Goal: Information Seeking & Learning: Check status

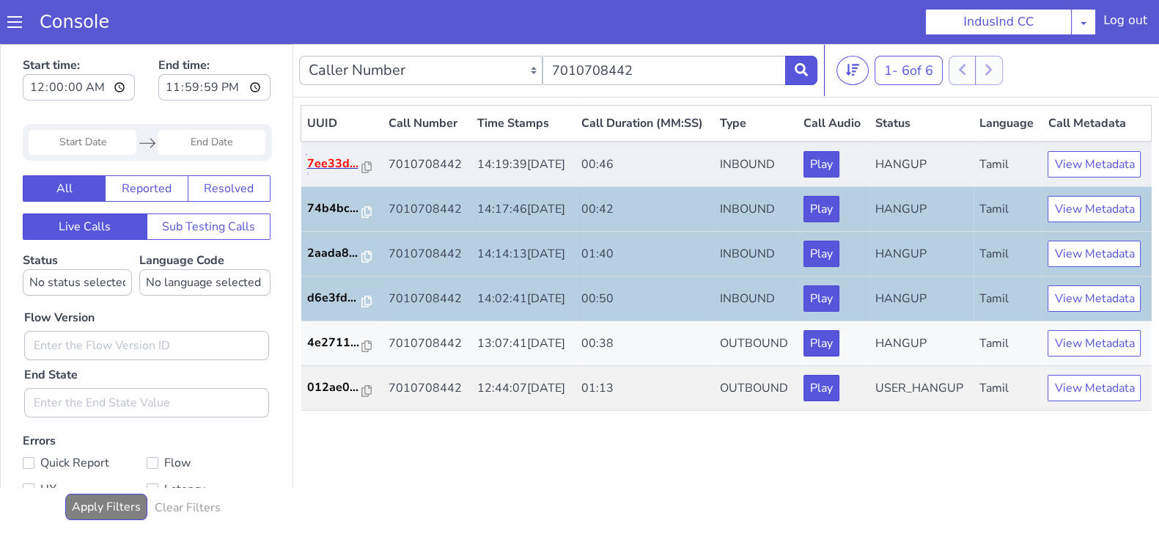
click at [312, 172] on p "7ee33d..." at bounding box center [335, 164] width 56 height 18
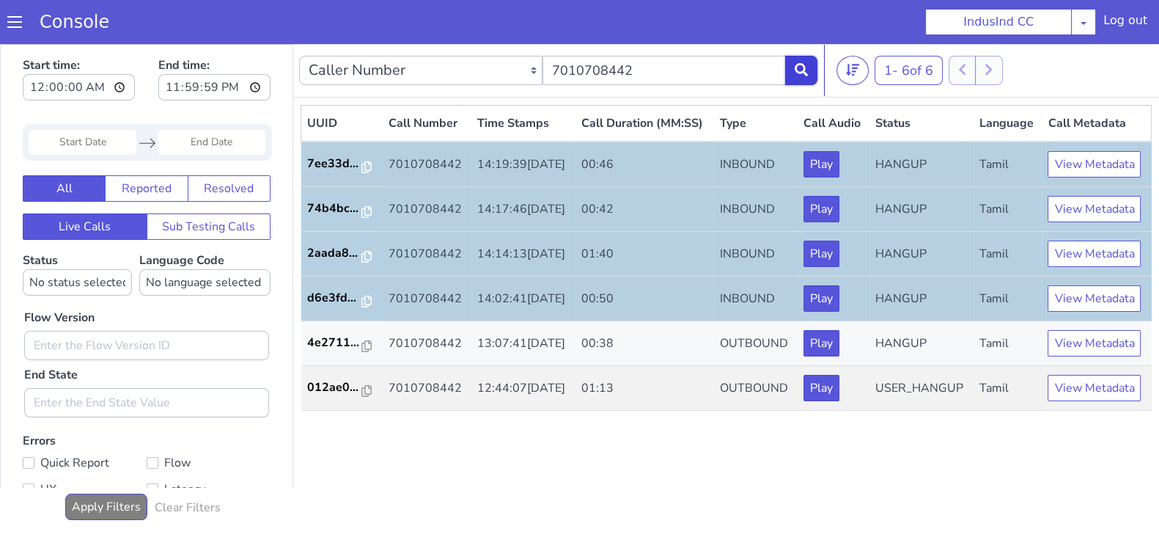
click at [807, 69] on button at bounding box center [801, 70] width 32 height 29
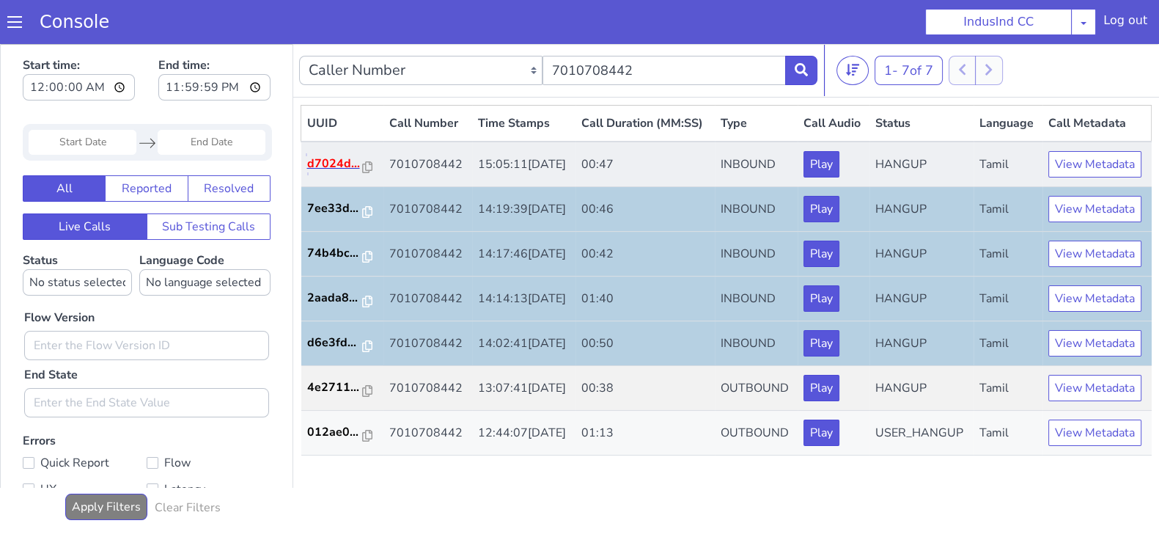
click at [325, 172] on p "d7024d..." at bounding box center [335, 164] width 56 height 18
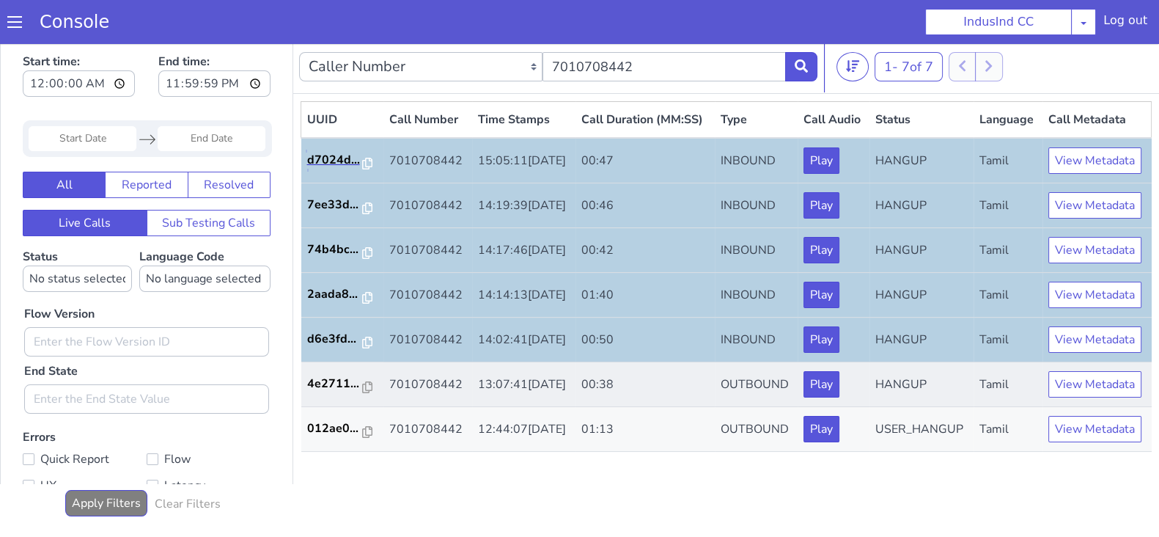
scroll to position [4, 0]
click at [797, 62] on icon at bounding box center [801, 65] width 13 height 13
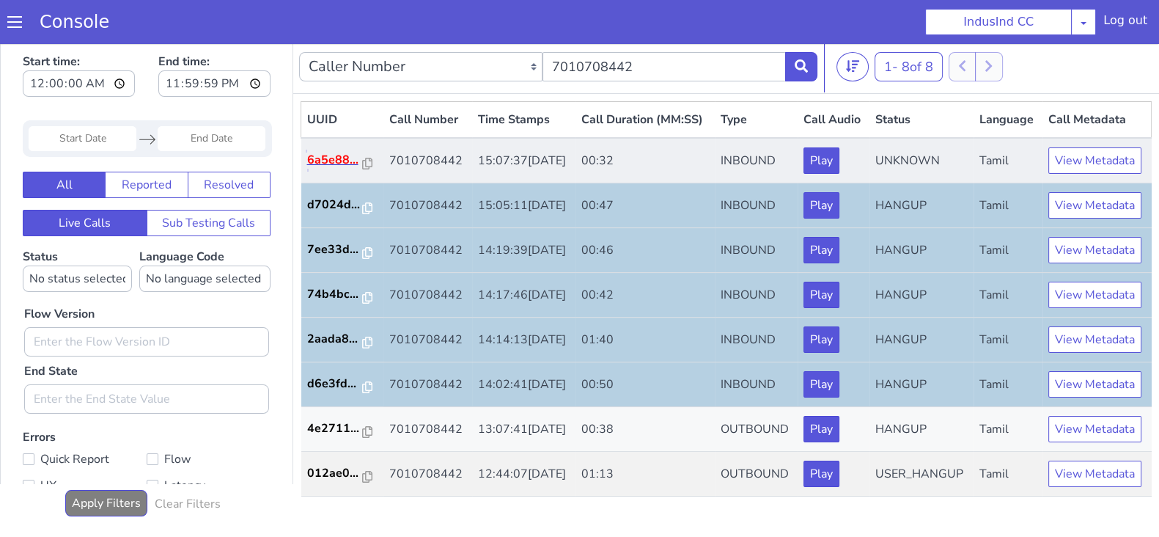
click at [319, 169] on p "6a5e88..." at bounding box center [335, 160] width 56 height 18
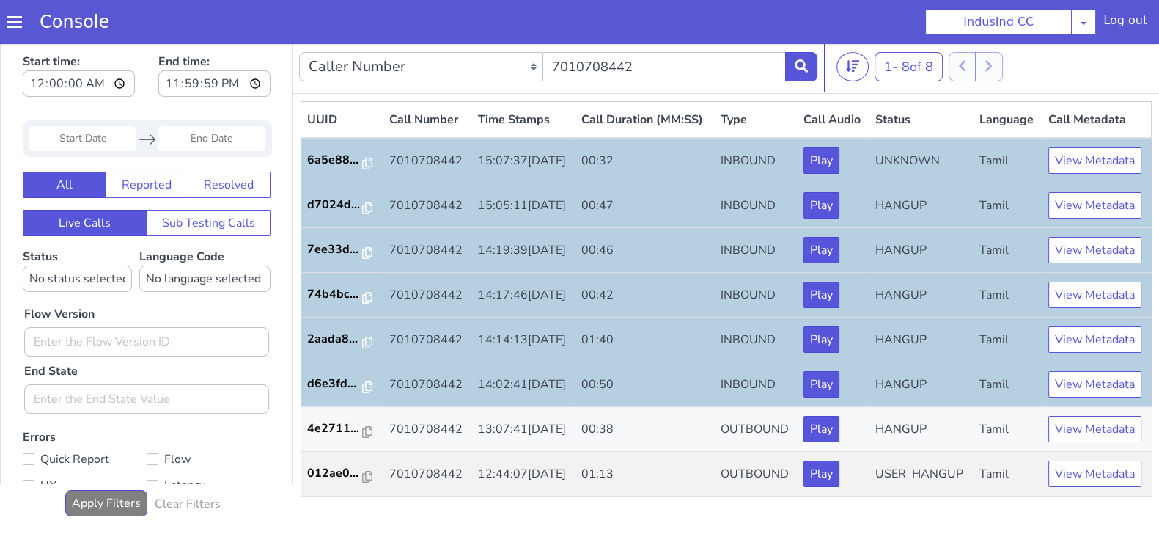
click at [803, 82] on div "Caller Number Call UUID Custom Parameter 7010708442" at bounding box center [558, 66] width 518 height 41
click at [800, 70] on icon at bounding box center [801, 65] width 13 height 13
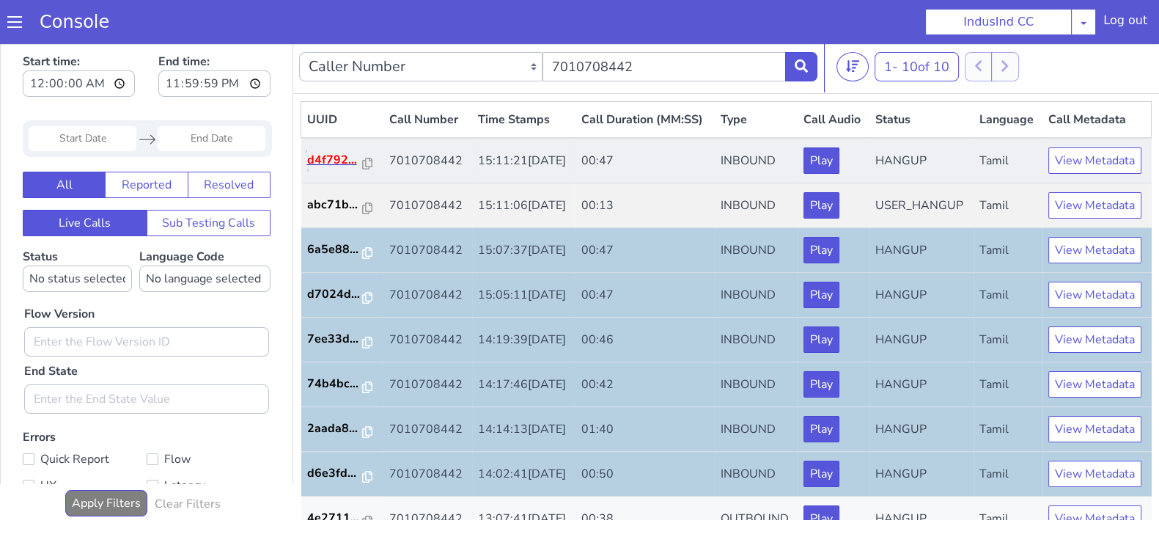
click at [325, 169] on p "d4f792..." at bounding box center [335, 160] width 56 height 18
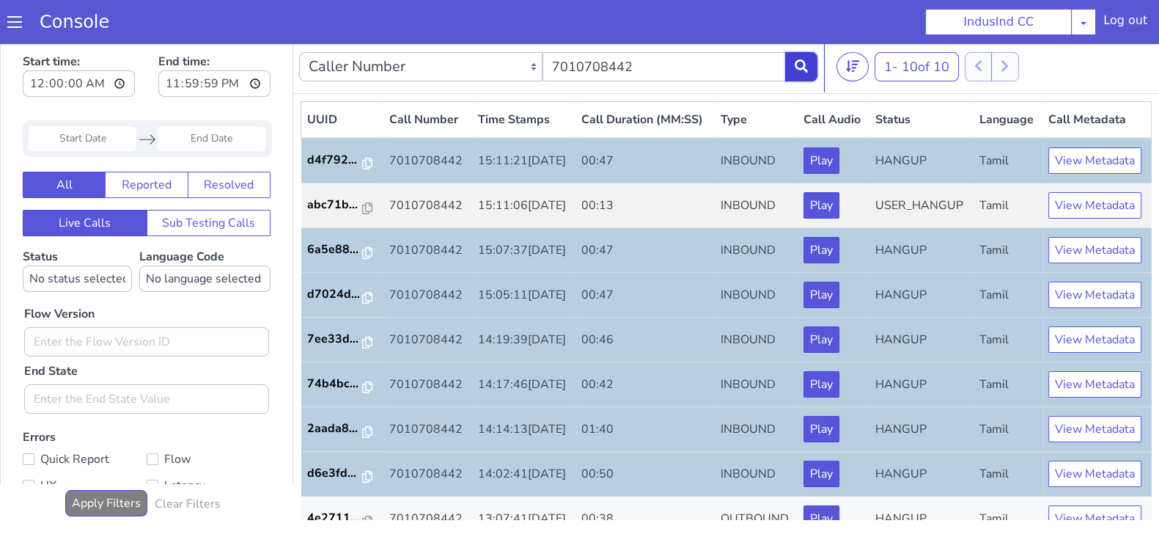
click at [803, 64] on icon at bounding box center [801, 65] width 13 height 13
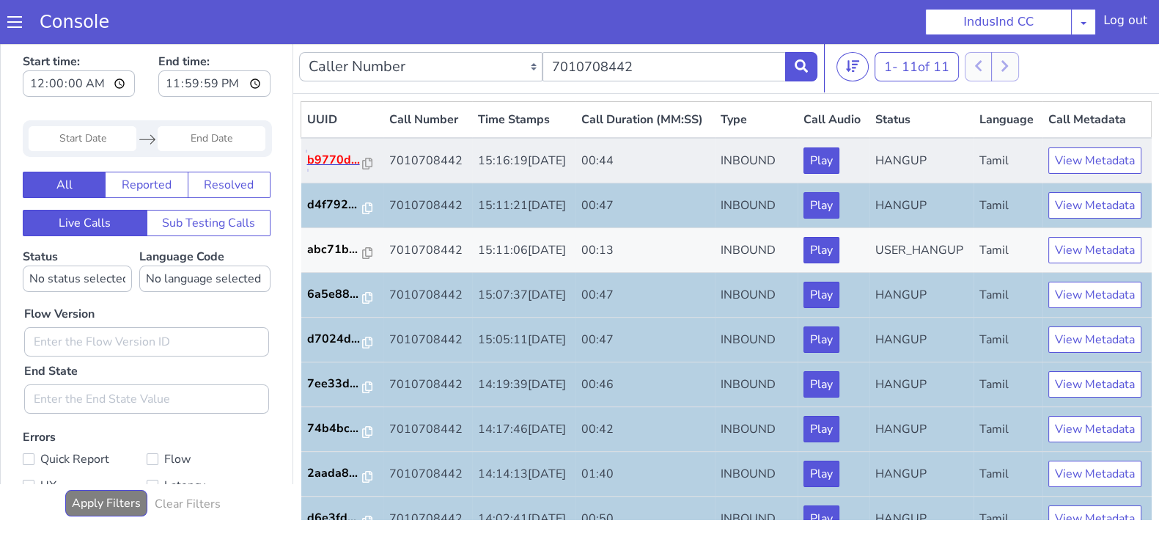
click at [328, 169] on p "b9770d..." at bounding box center [335, 160] width 56 height 18
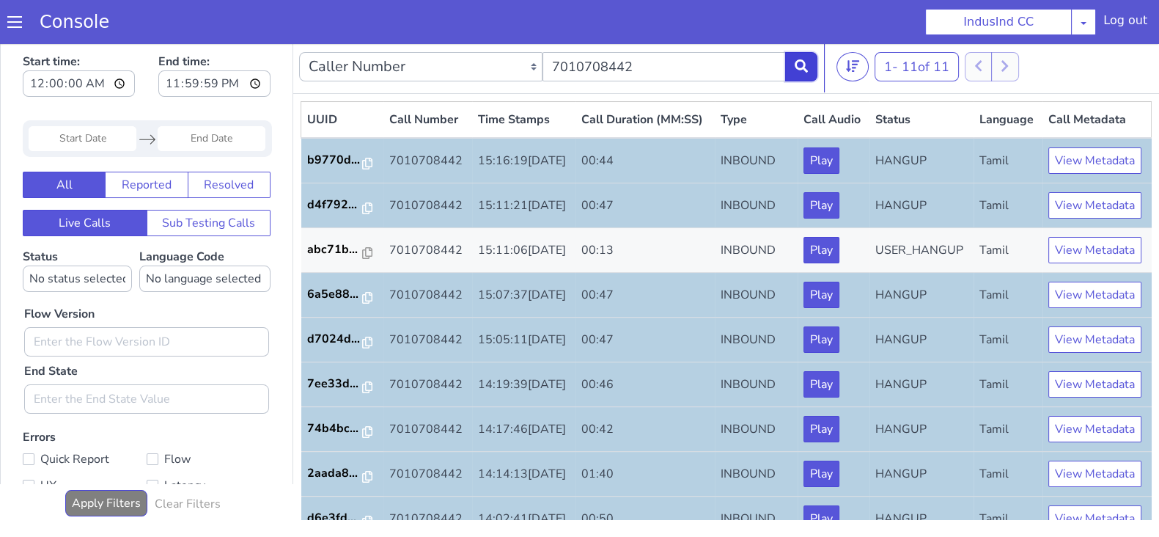
click at [806, 65] on icon at bounding box center [801, 65] width 13 height 13
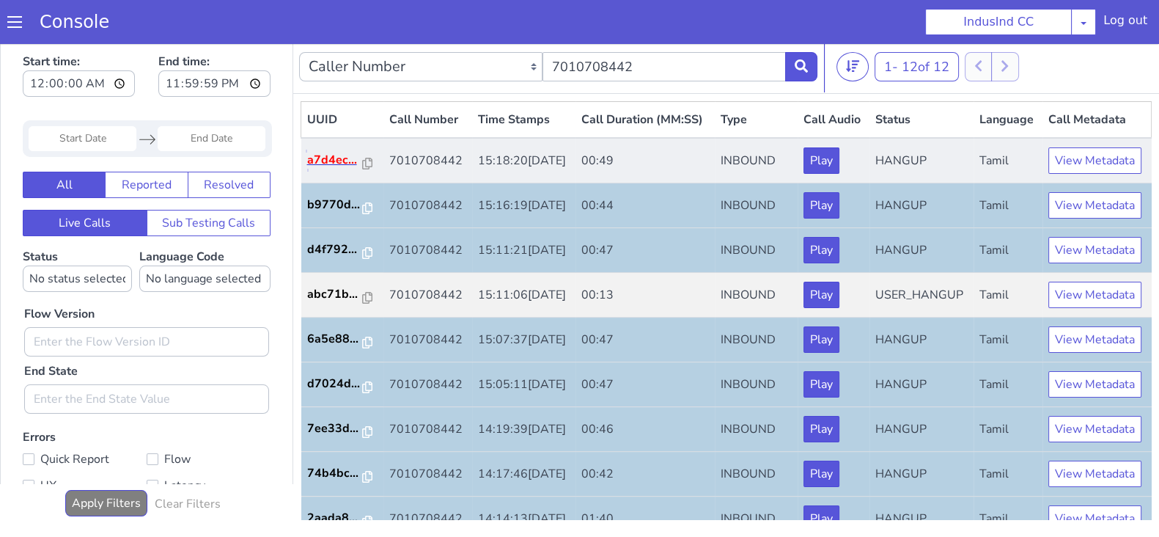
click at [337, 169] on p "a7d4ec..." at bounding box center [335, 160] width 56 height 18
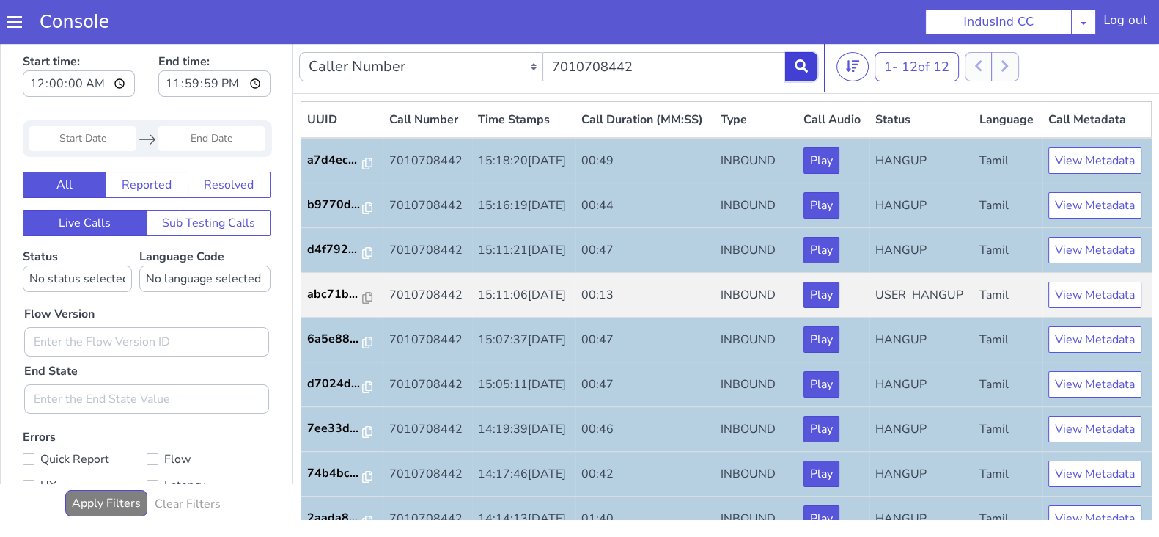
click at [797, 78] on button at bounding box center [801, 66] width 32 height 29
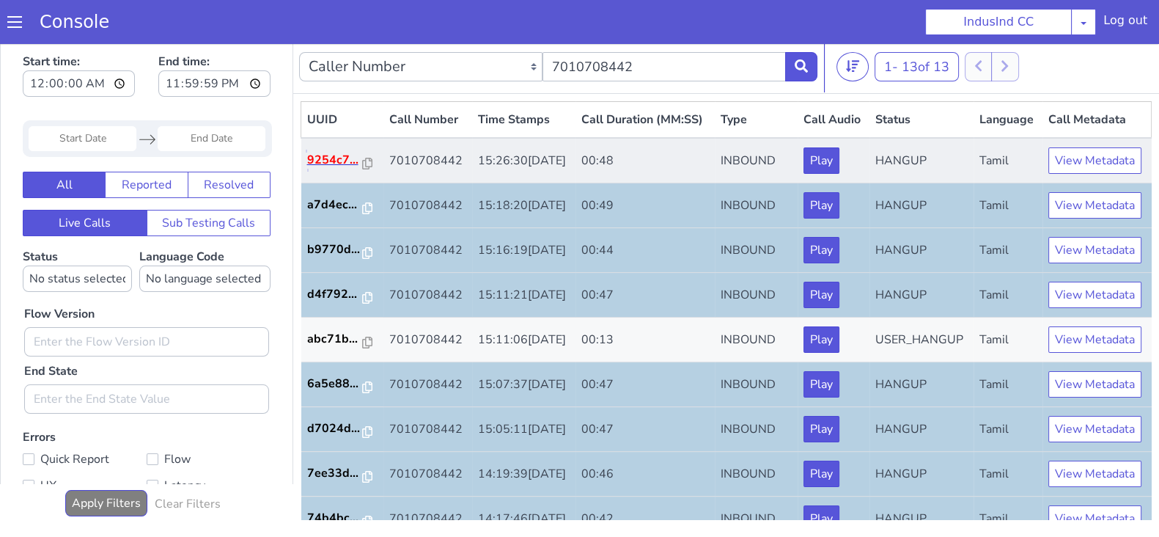
click at [328, 169] on p "9254c7..." at bounding box center [335, 160] width 56 height 18
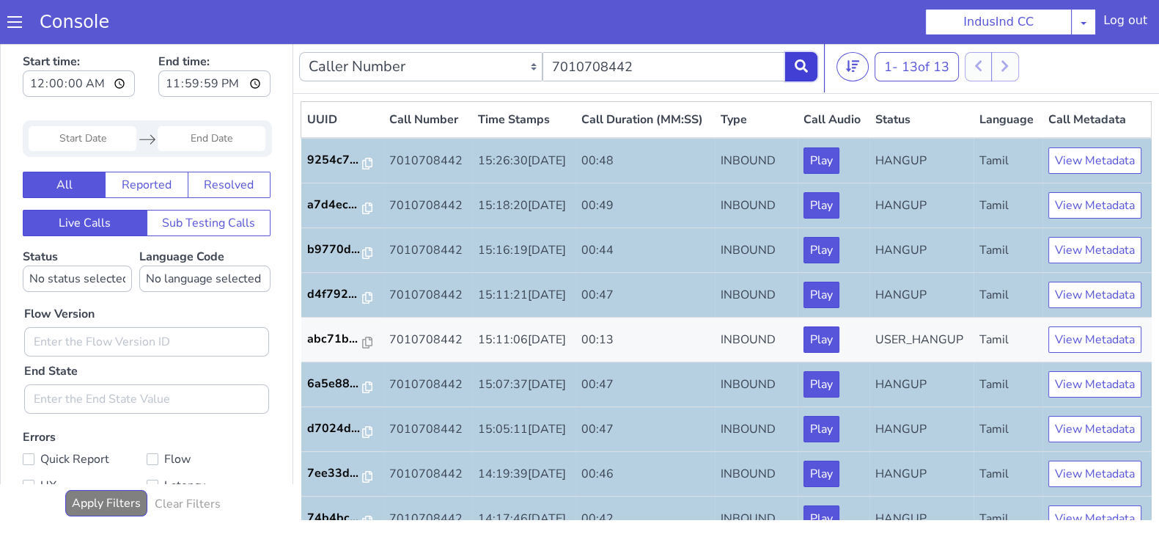
drag, startPoint x: 803, startPoint y: 68, endPoint x: 770, endPoint y: 89, distance: 38.9
click at [802, 68] on icon at bounding box center [801, 65] width 13 height 13
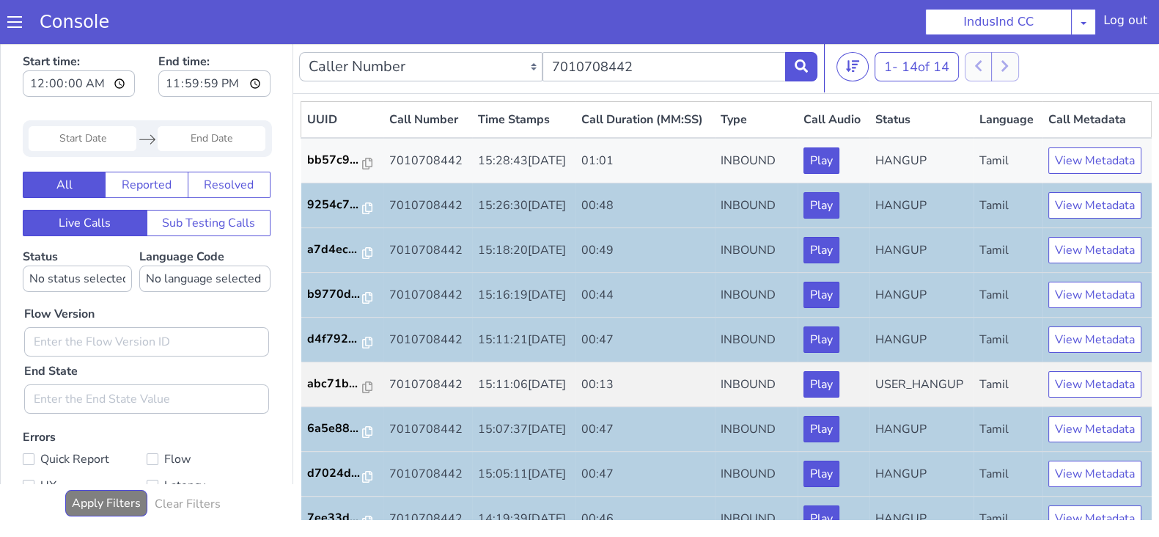
click at [299, 175] on div "UUID Call Number Time Stamps Call Duration (MM:SS) Type Call Audio Status Langu…" at bounding box center [726, 310] width 866 height 433
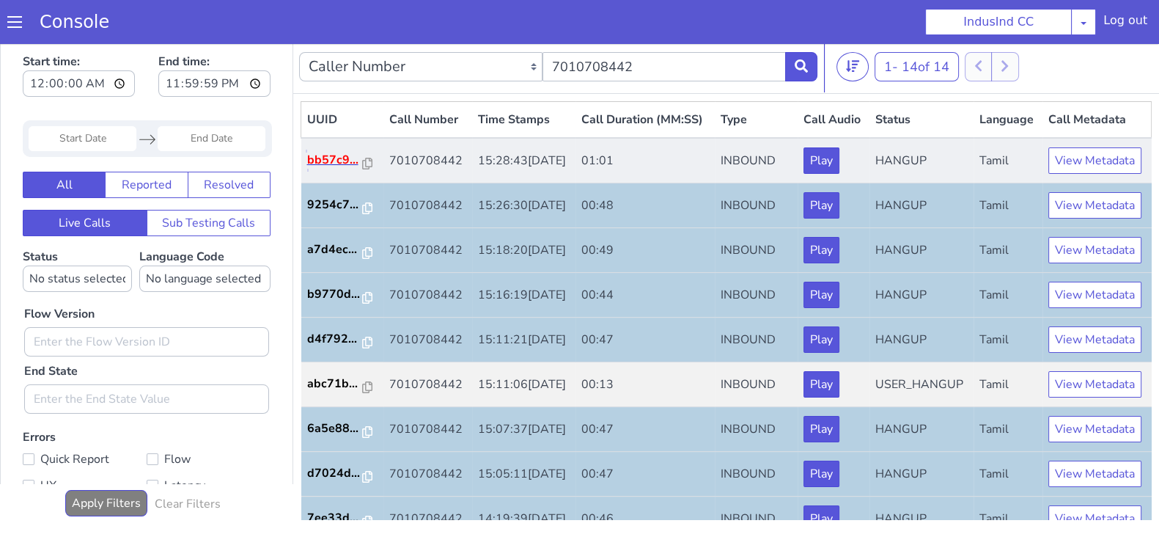
click at [315, 169] on p "bb57c9..." at bounding box center [335, 160] width 56 height 18
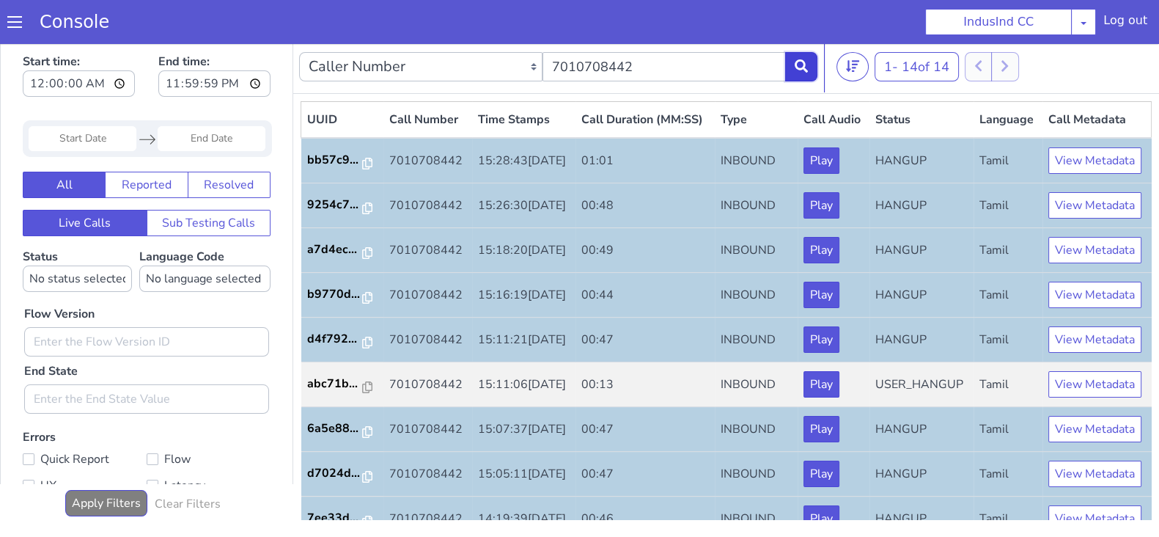
click at [805, 67] on icon at bounding box center [801, 65] width 13 height 13
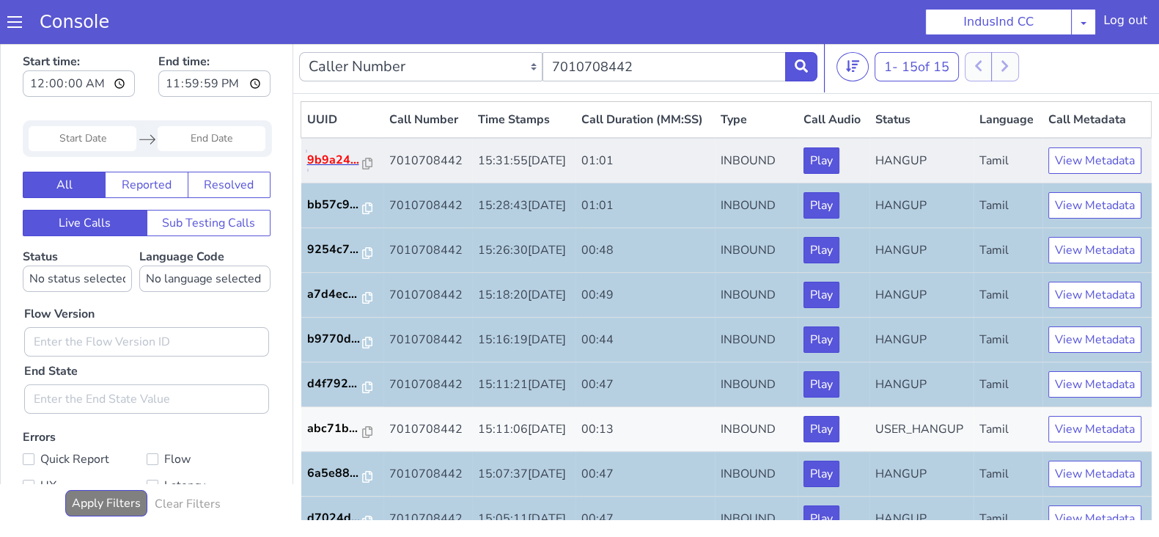
click at [311, 169] on p "9b9a24..." at bounding box center [335, 160] width 56 height 18
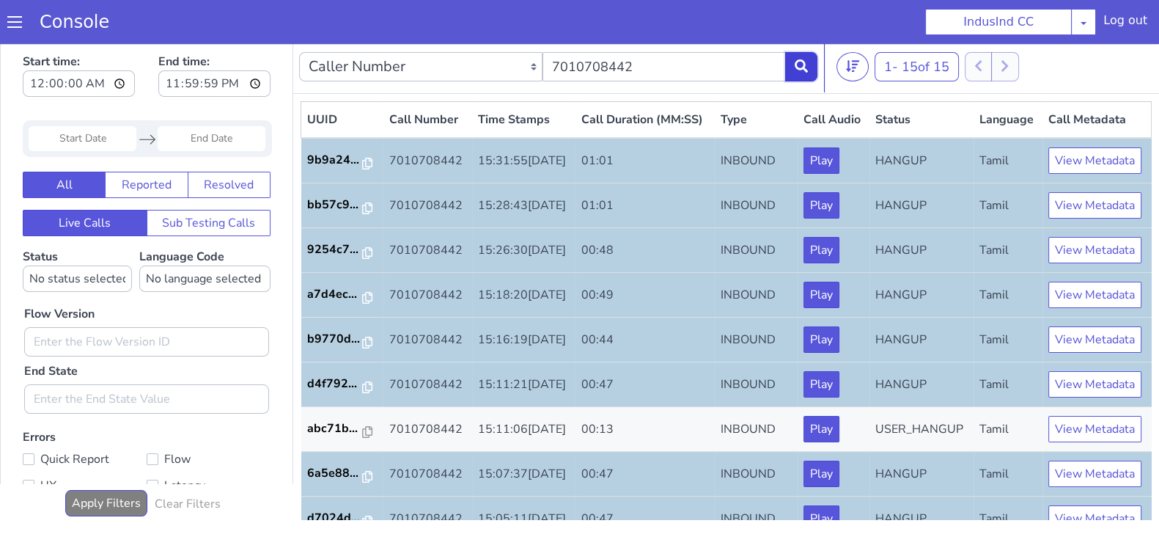
click at [807, 59] on icon at bounding box center [801, 65] width 13 height 13
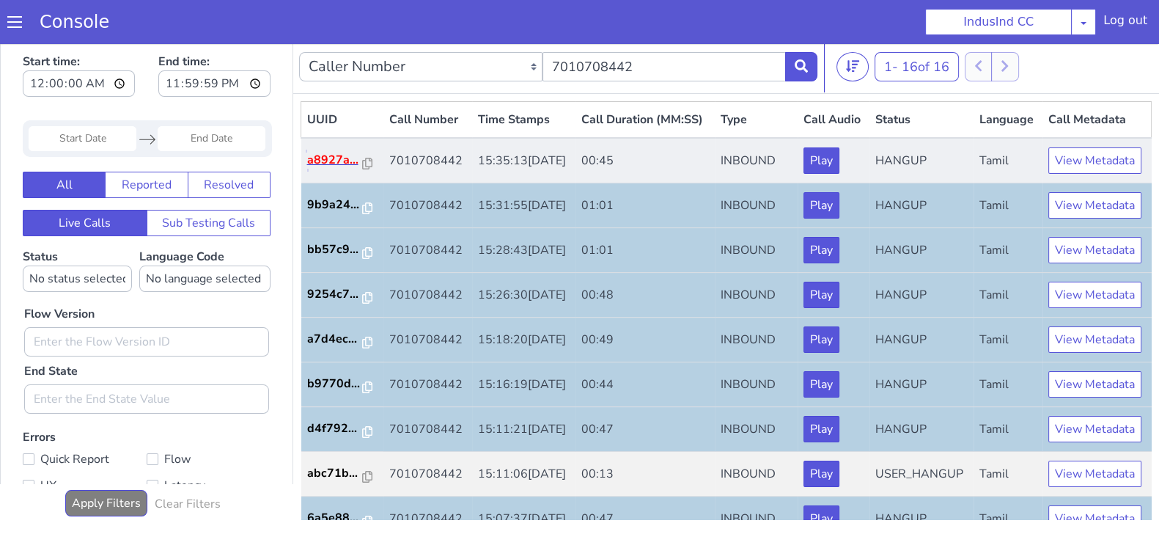
click at [314, 169] on p "a8927a..." at bounding box center [335, 160] width 56 height 18
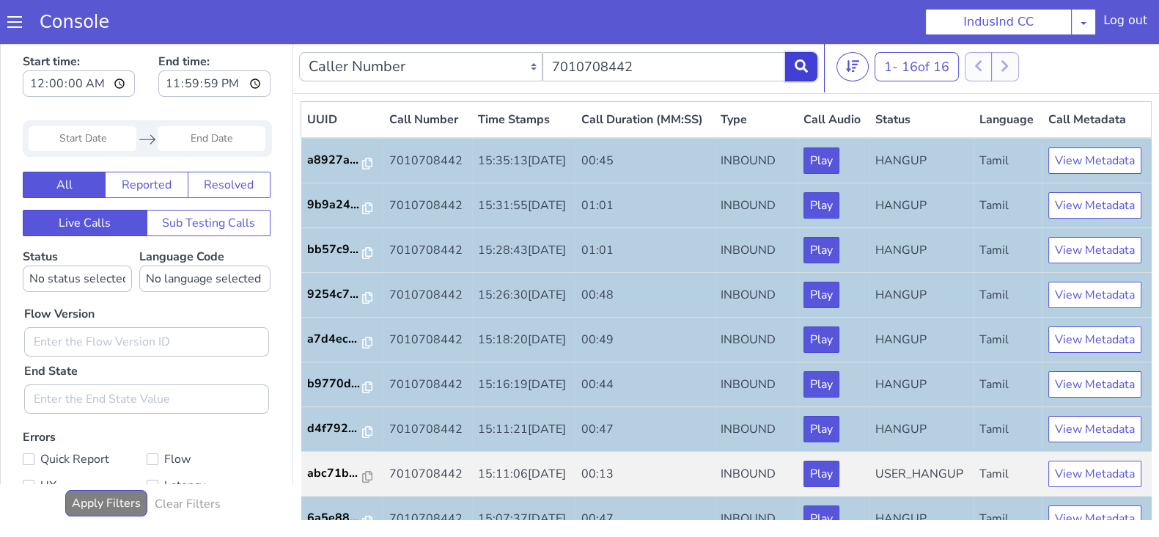
click at [799, 66] on icon at bounding box center [801, 65] width 13 height 13
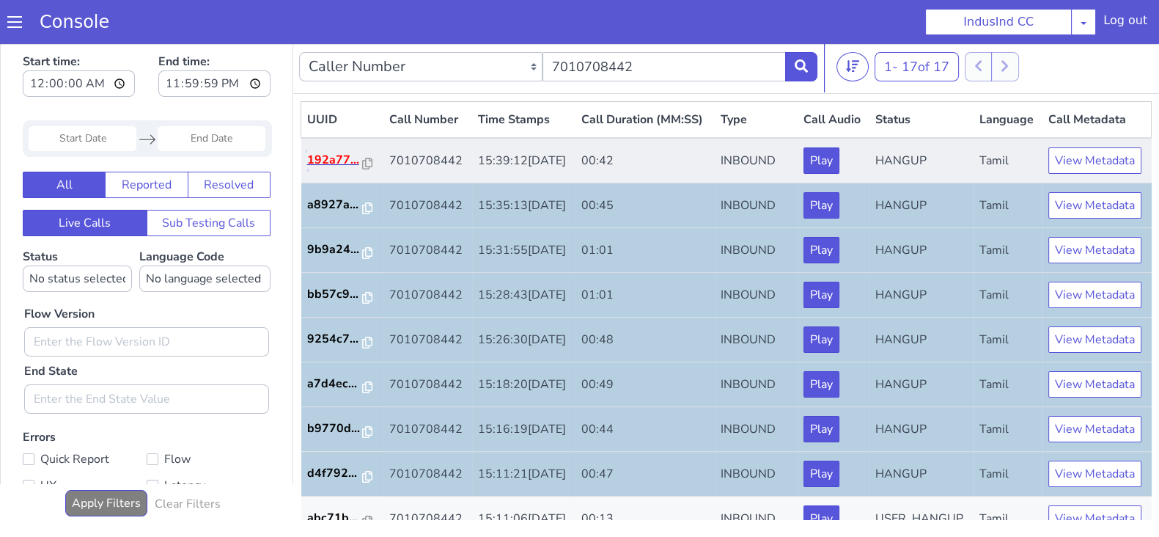
click at [328, 169] on p "192a77..." at bounding box center [335, 160] width 56 height 18
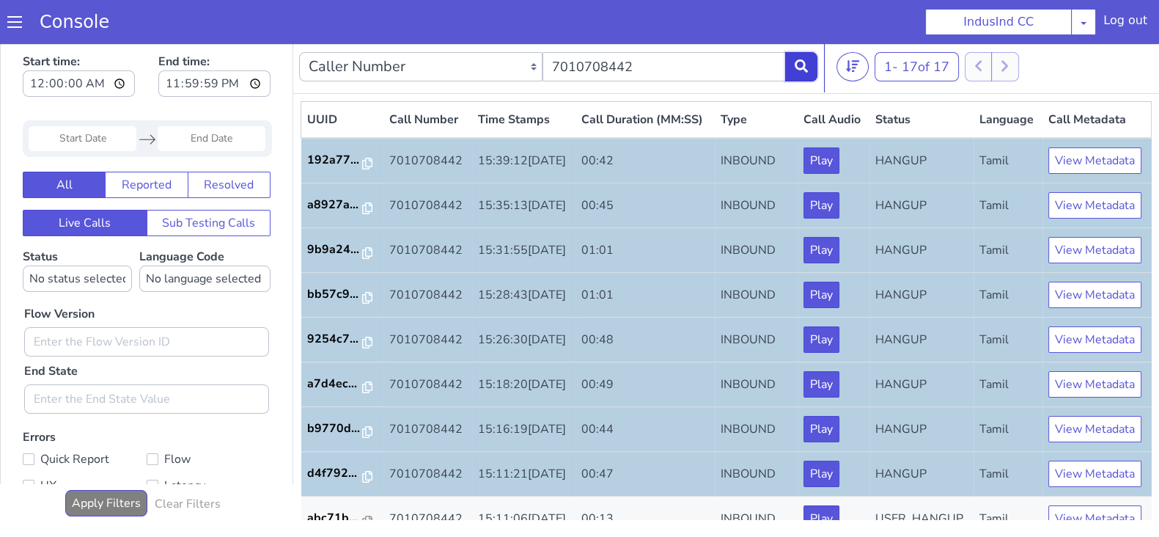
drag, startPoint x: 797, startPoint y: 67, endPoint x: 776, endPoint y: 82, distance: 25.8
click at [798, 68] on icon at bounding box center [801, 65] width 13 height 13
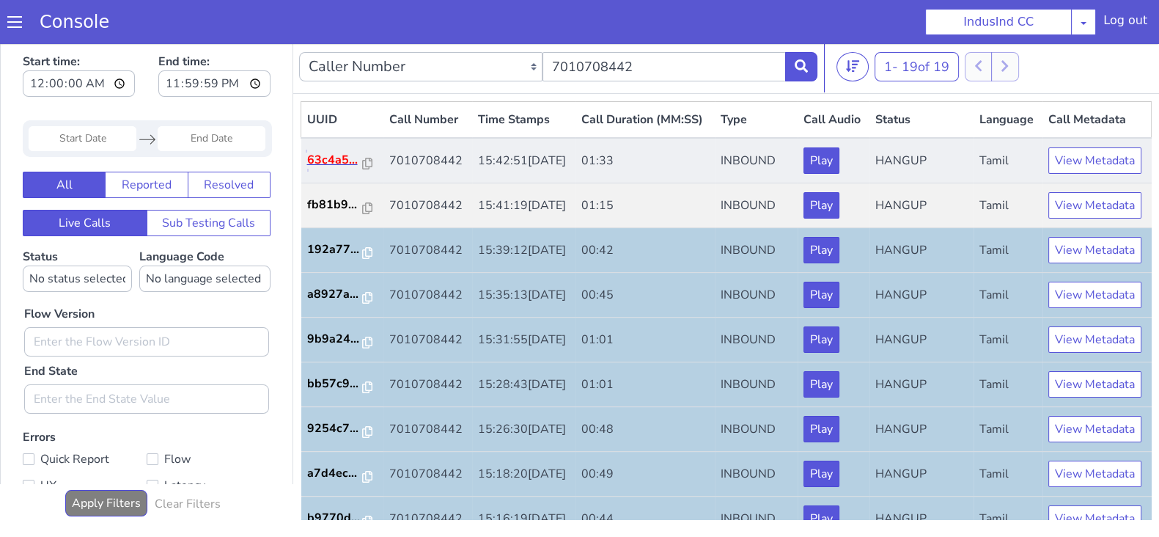
click at [339, 169] on p "63c4a5..." at bounding box center [335, 160] width 56 height 18
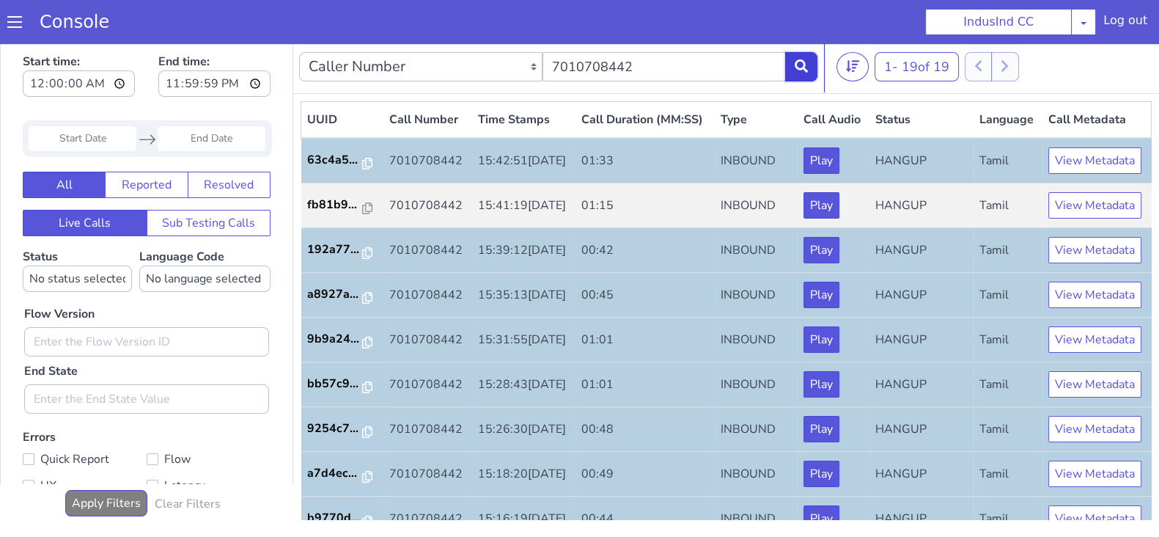
click at [799, 62] on icon at bounding box center [801, 65] width 13 height 13
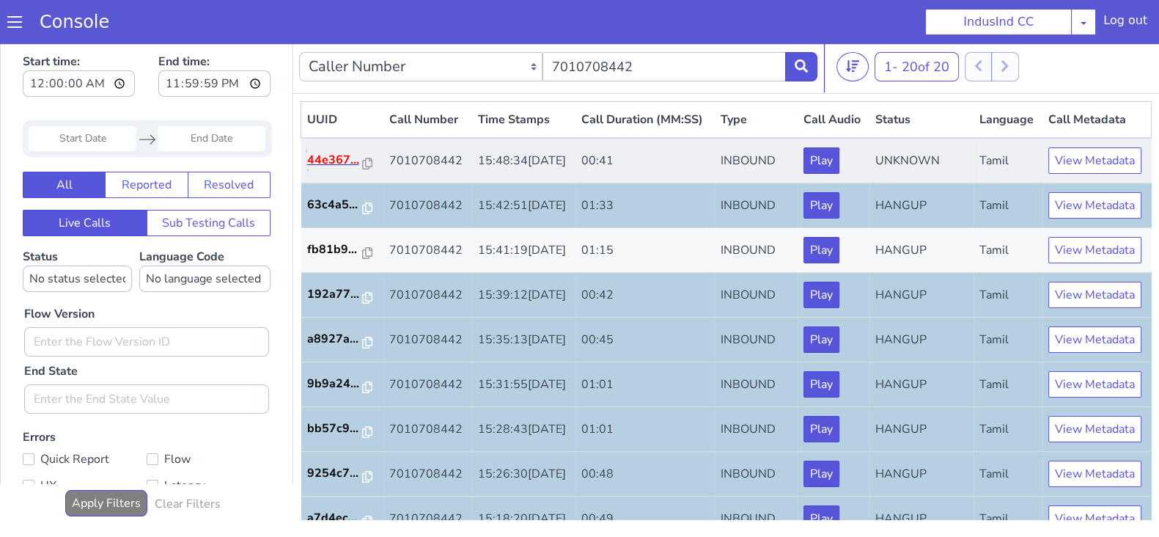
click at [337, 169] on p "44e367..." at bounding box center [335, 160] width 56 height 18
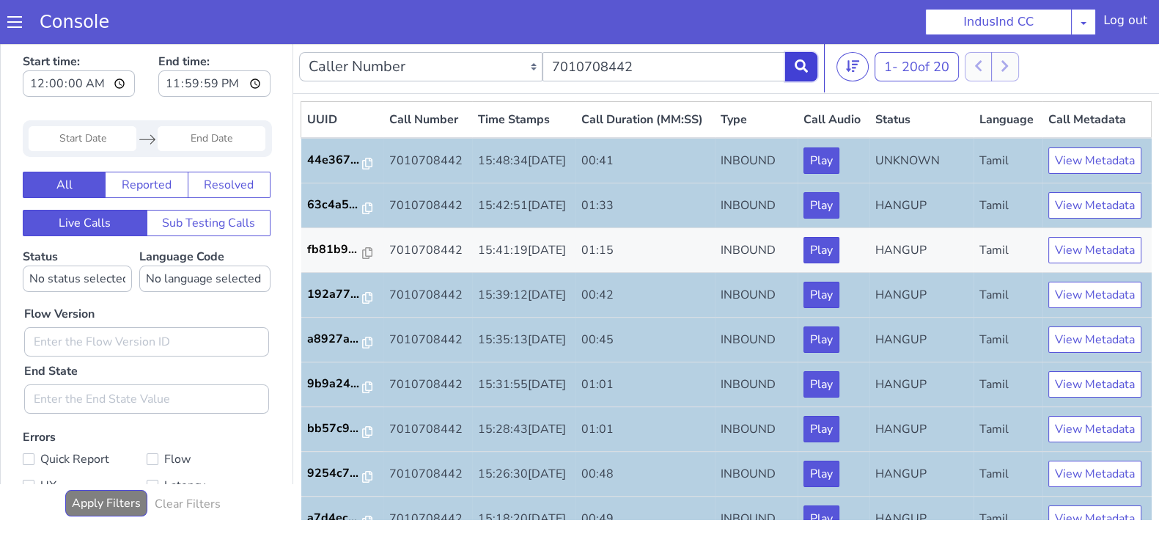
click at [811, 65] on button at bounding box center [801, 66] width 32 height 29
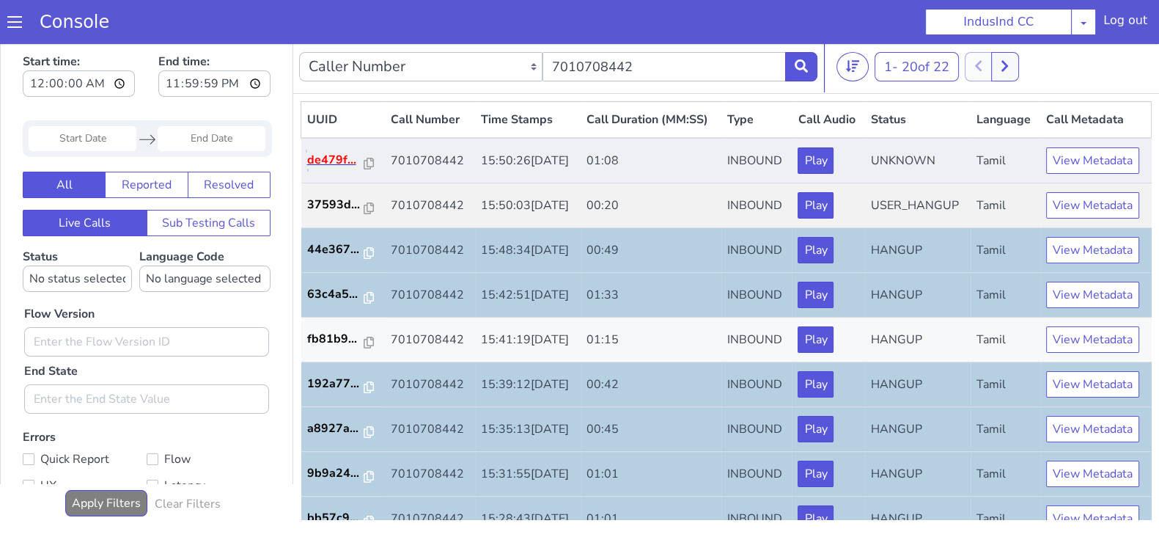
click at [327, 169] on p "de479f..." at bounding box center [335, 160] width 57 height 18
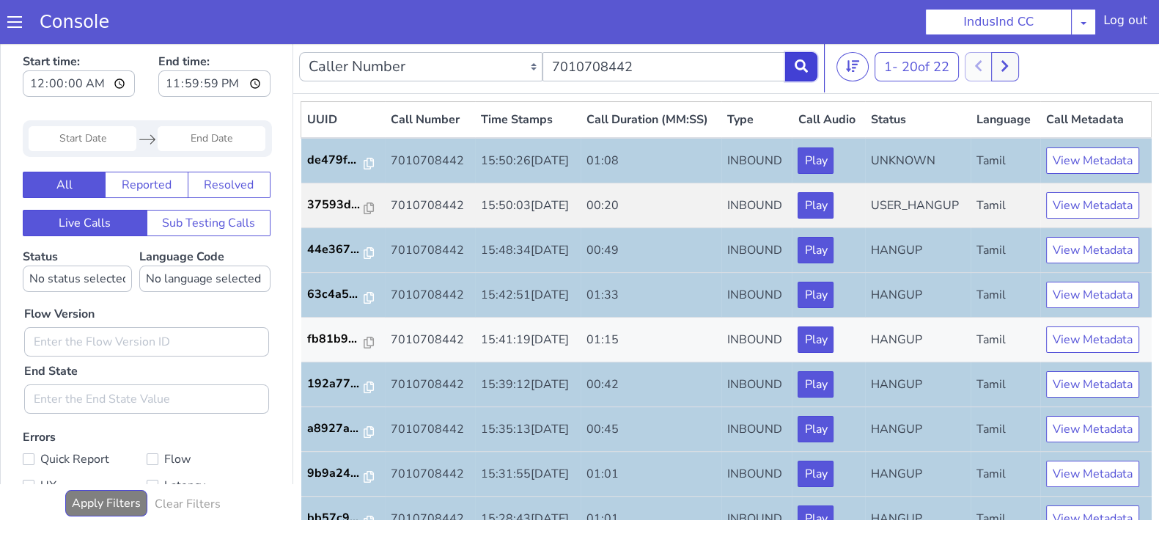
click at [806, 64] on icon at bounding box center [801, 65] width 13 height 13
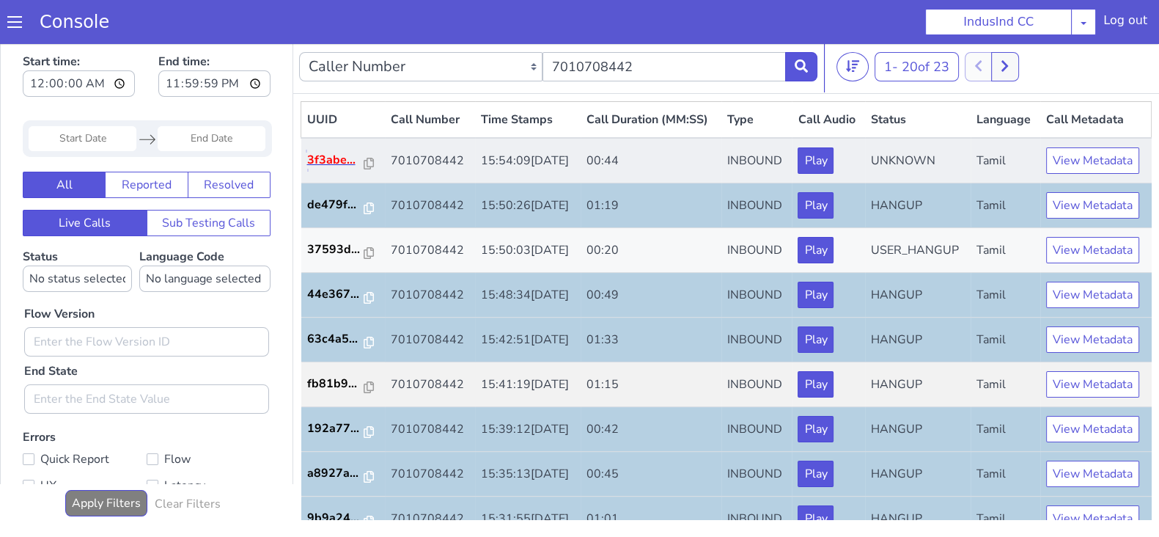
click at [326, 169] on p "3f3abe..." at bounding box center [335, 160] width 57 height 18
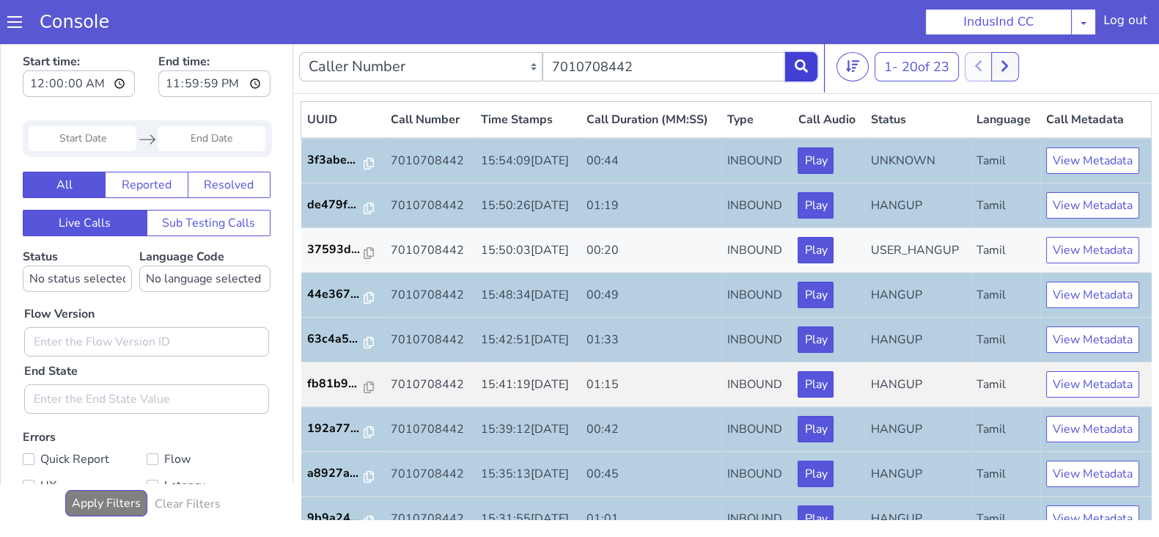
click at [803, 69] on icon at bounding box center [801, 65] width 13 height 13
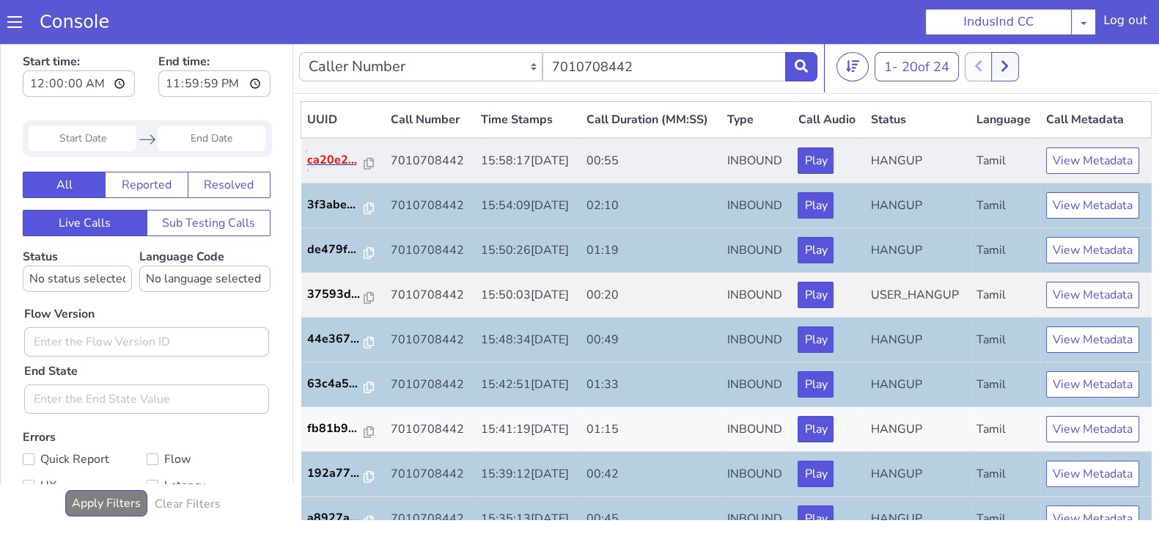
click at [325, 169] on p "ca20e2..." at bounding box center [335, 160] width 57 height 18
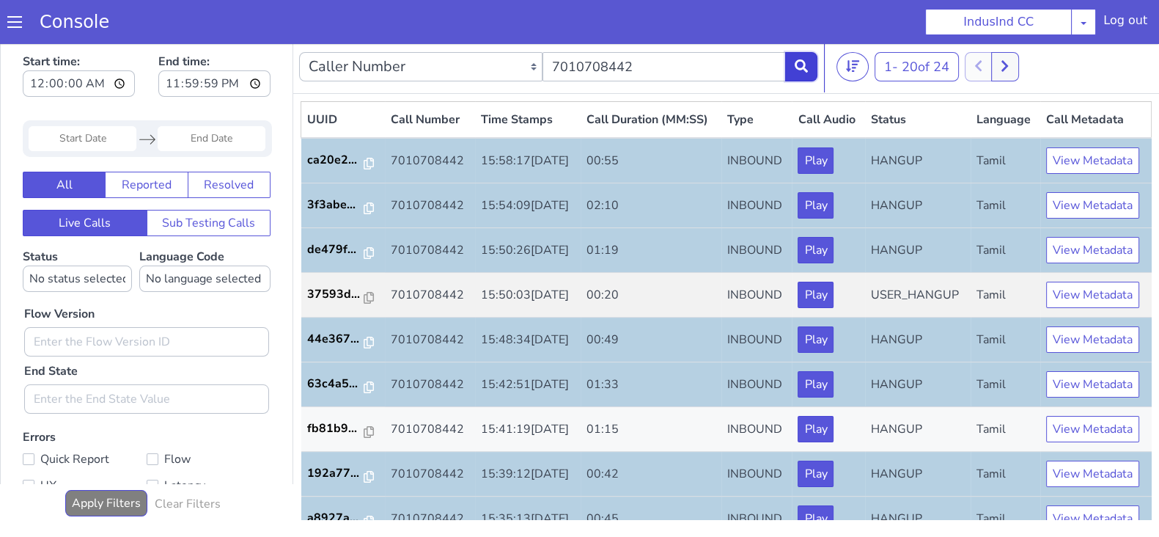
click at [809, 65] on button at bounding box center [801, 66] width 32 height 29
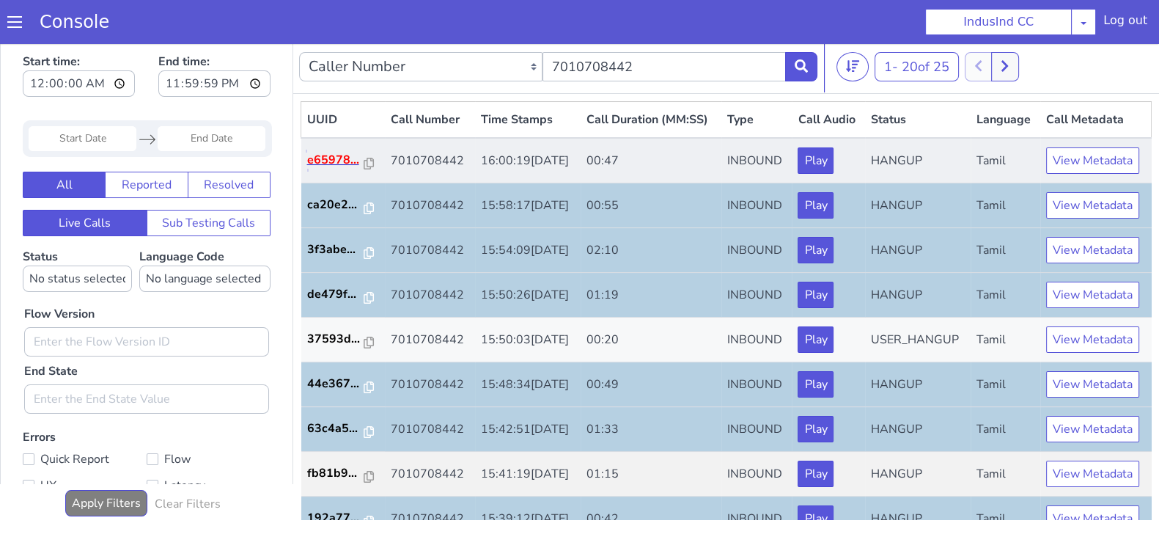
click at [345, 169] on p "e65978..." at bounding box center [335, 160] width 57 height 18
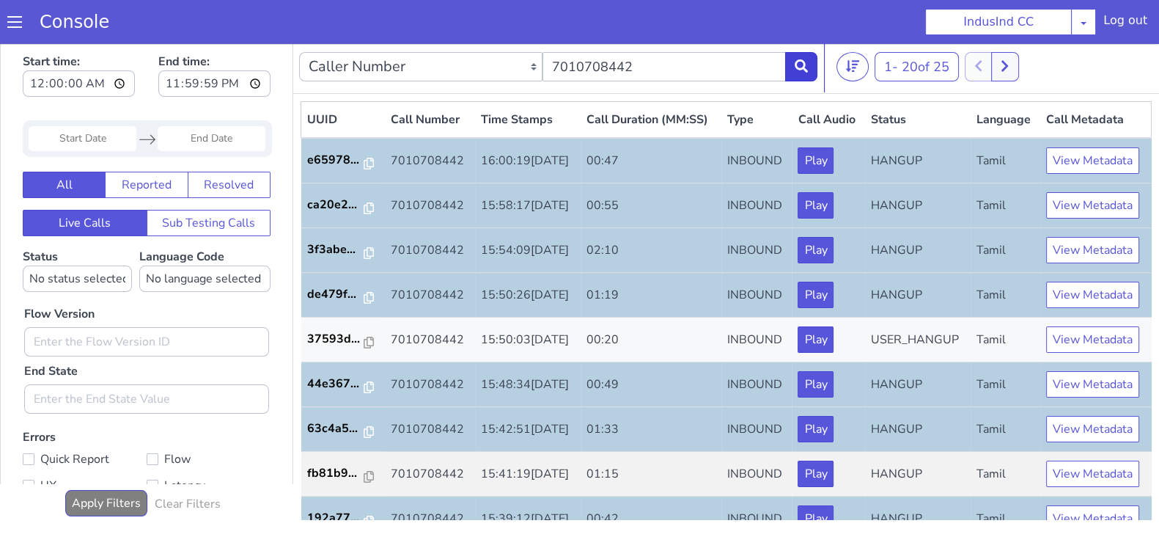
click at [804, 49] on div "Caller Number Call UUID Custom Parameter 7010708442" at bounding box center [558, 66] width 518 height 41
click at [801, 58] on button at bounding box center [801, 66] width 32 height 29
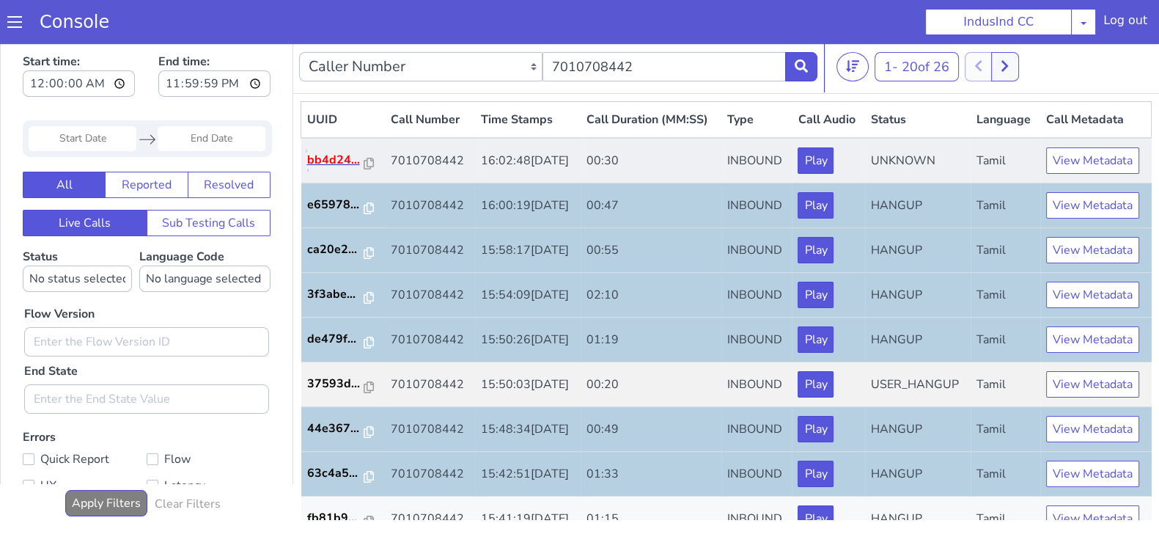
click at [345, 169] on p "bb4d24..." at bounding box center [335, 160] width 57 height 18
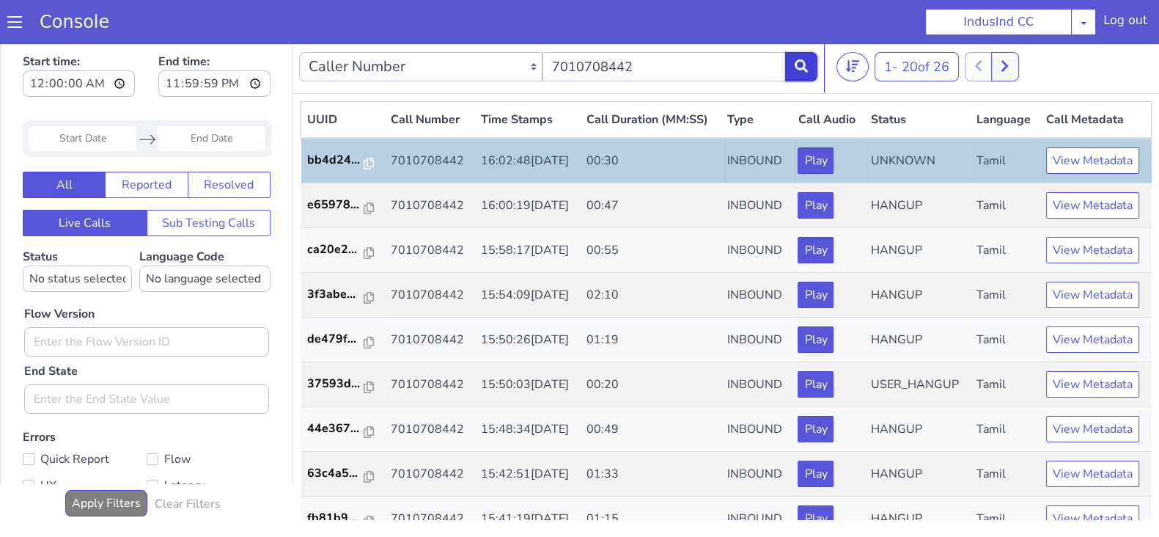
click at [808, 67] on button at bounding box center [801, 66] width 32 height 29
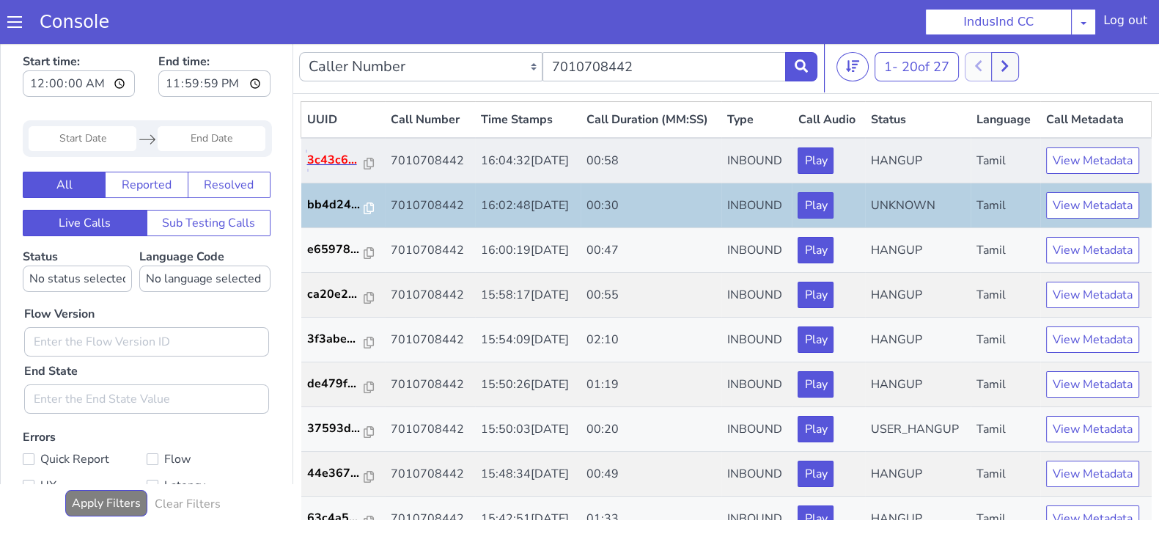
click at [336, 169] on p "3c43c6..." at bounding box center [335, 160] width 57 height 18
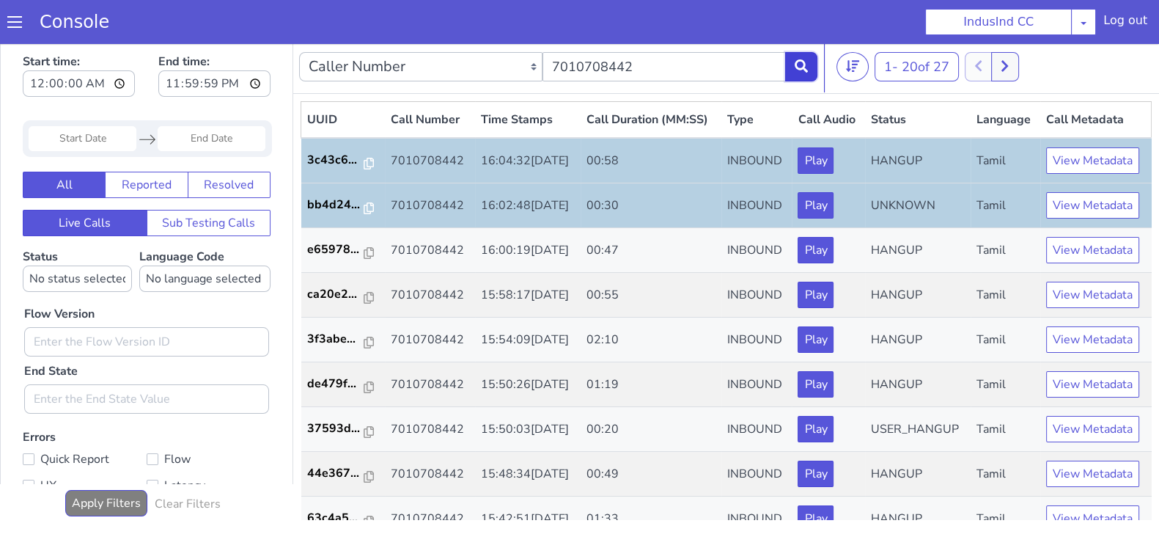
click at [811, 61] on button at bounding box center [801, 66] width 32 height 29
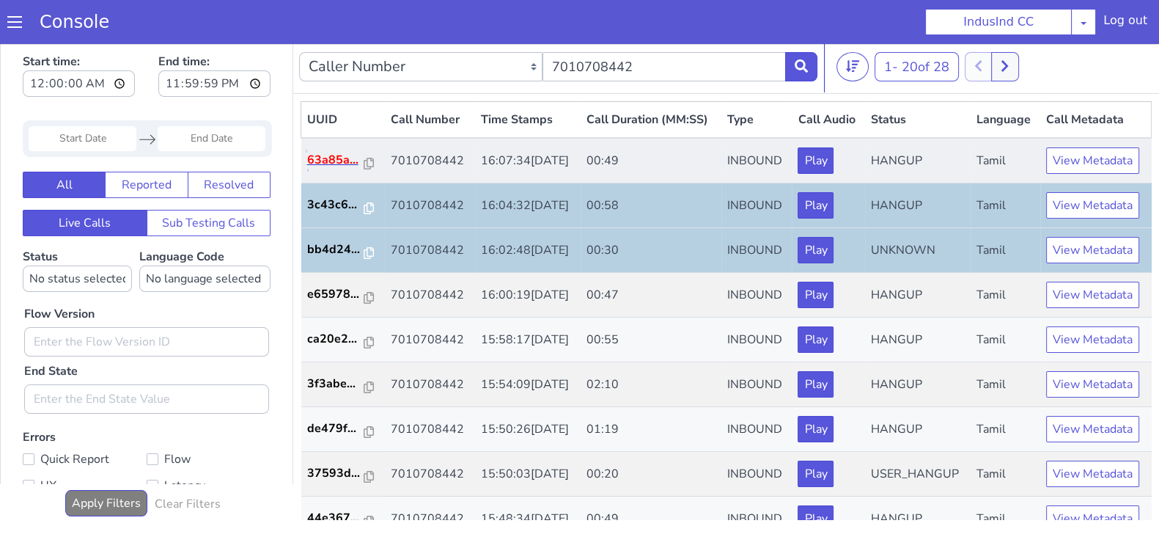
click at [341, 169] on p "63a85a..." at bounding box center [335, 160] width 57 height 18
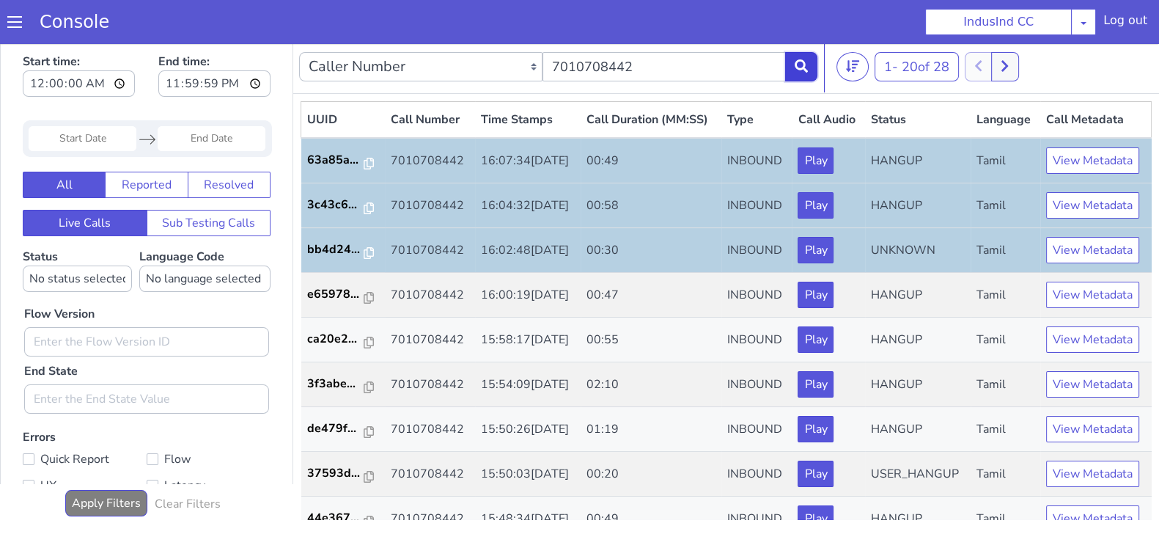
click at [803, 63] on icon at bounding box center [801, 65] width 13 height 13
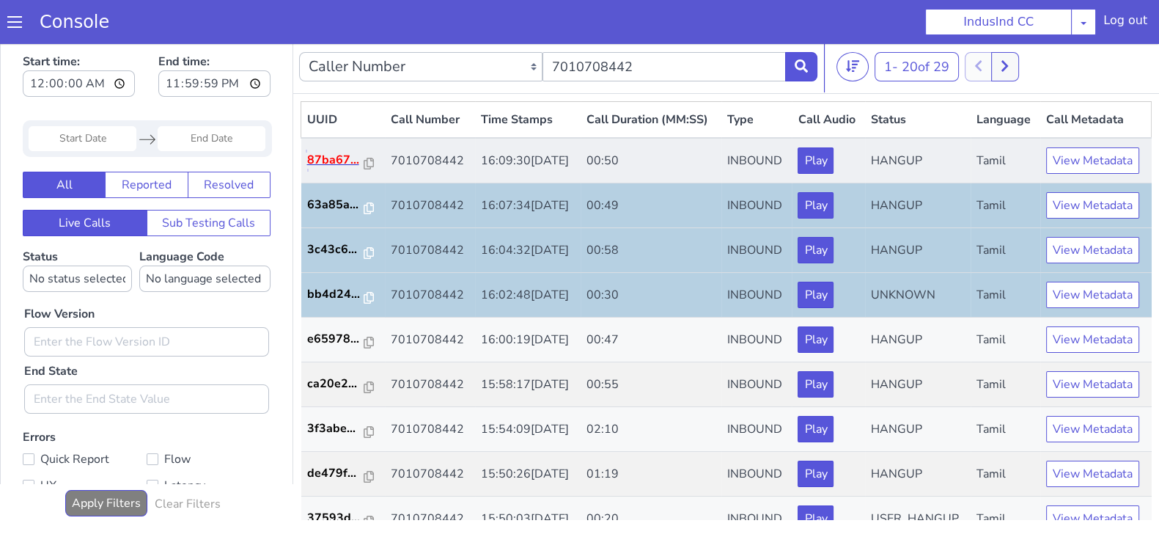
click at [311, 169] on p "87ba67..." at bounding box center [335, 160] width 57 height 18
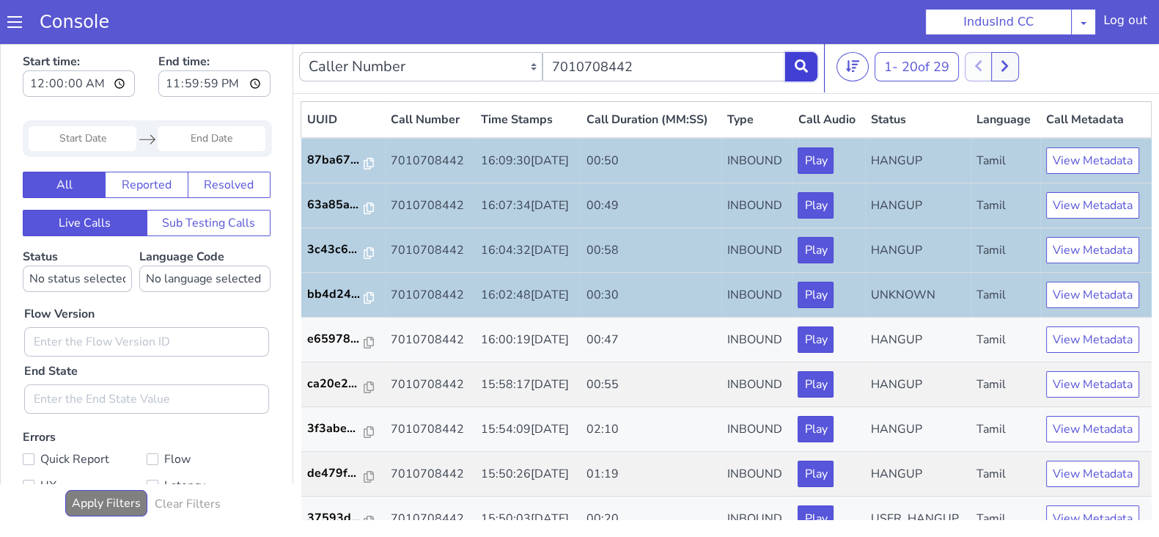
click at [795, 65] on icon at bounding box center [801, 65] width 13 height 13
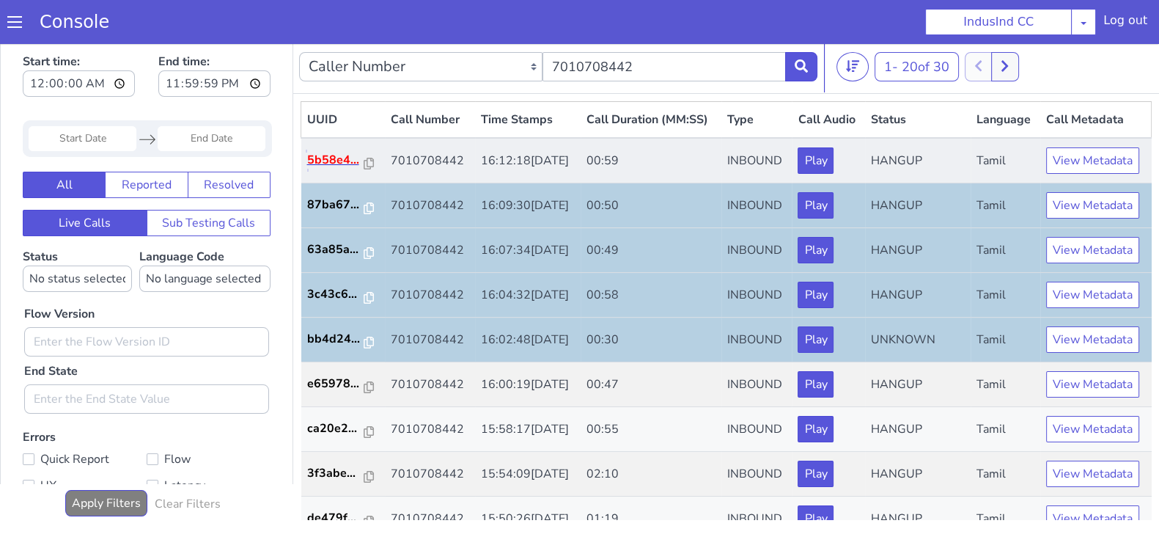
click at [330, 169] on p "5b58e4..." at bounding box center [335, 160] width 57 height 18
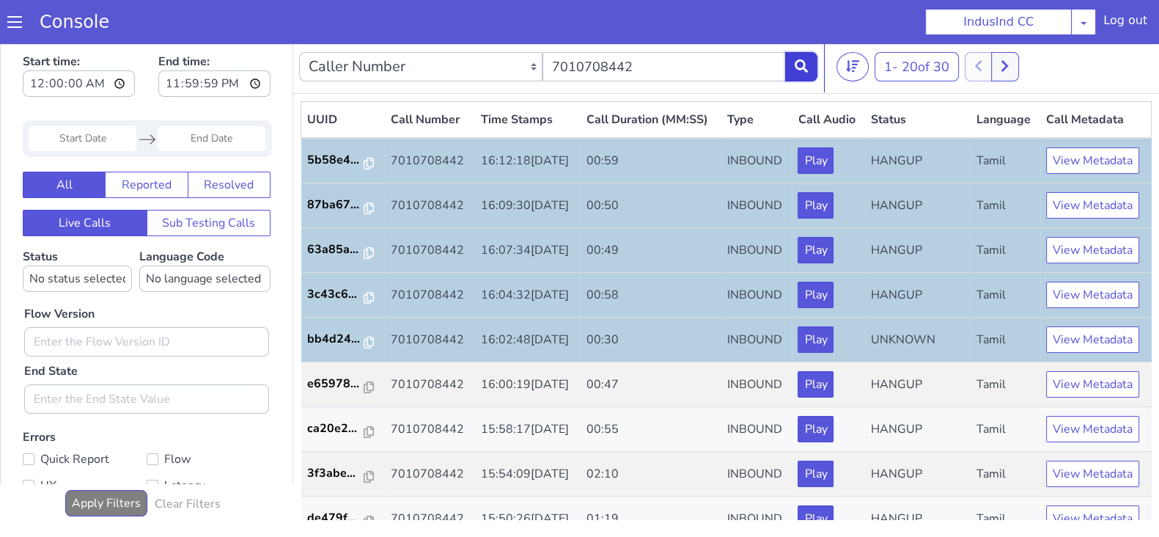
click at [800, 71] on icon at bounding box center [801, 65] width 13 height 13
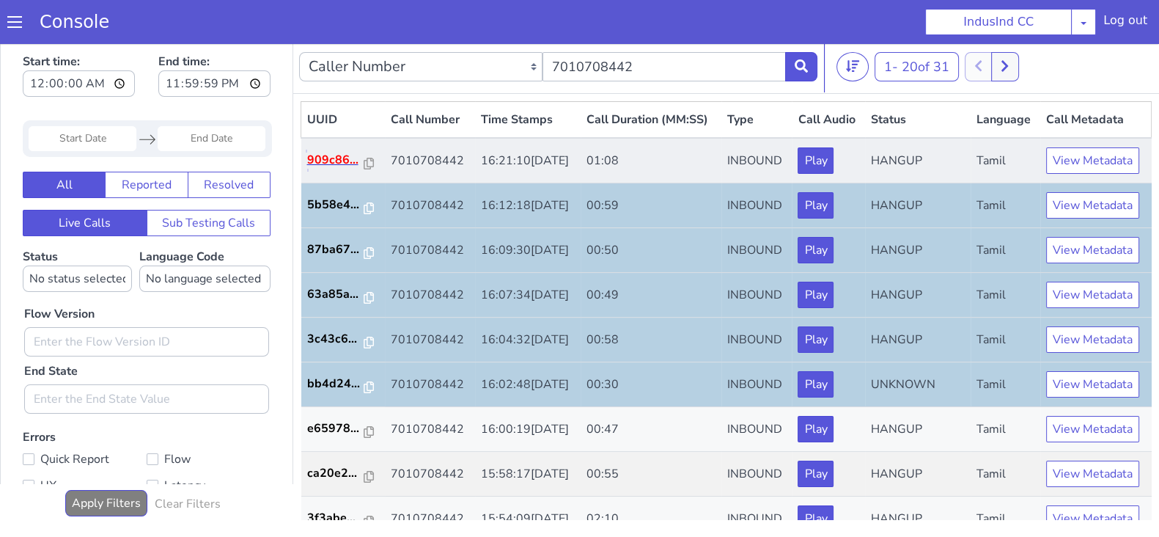
click at [344, 169] on p "909c86..." at bounding box center [335, 160] width 57 height 18
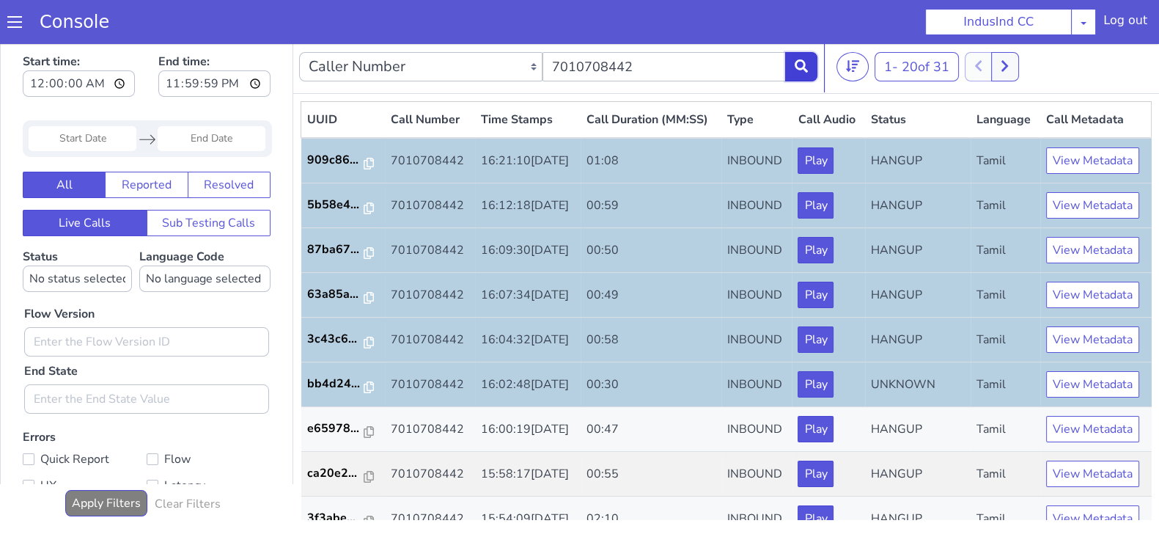
click at [801, 67] on icon at bounding box center [801, 65] width 13 height 13
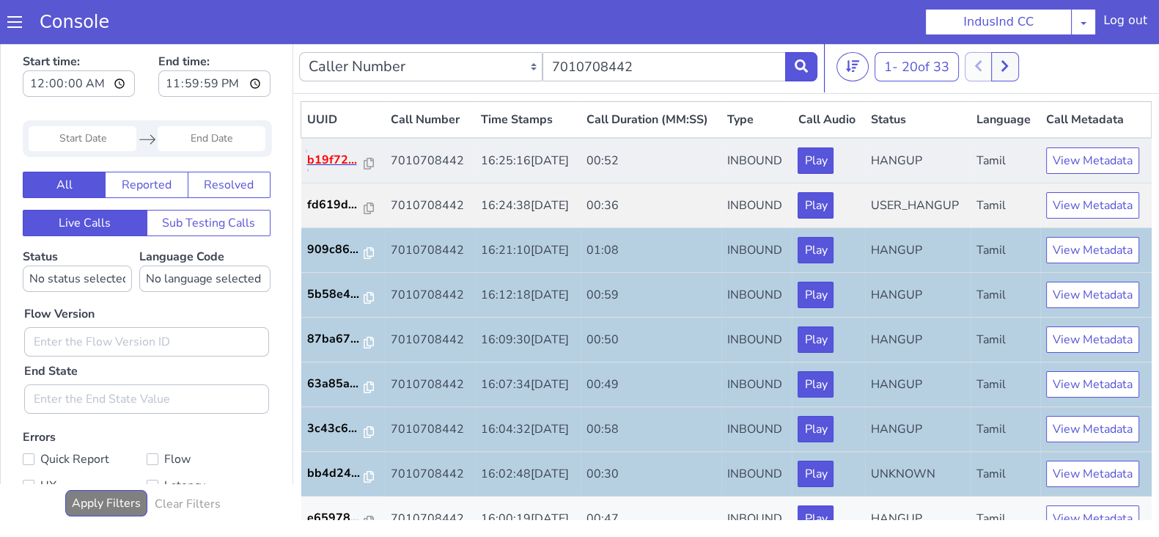
click at [316, 169] on p "b19f72..." at bounding box center [335, 160] width 57 height 18
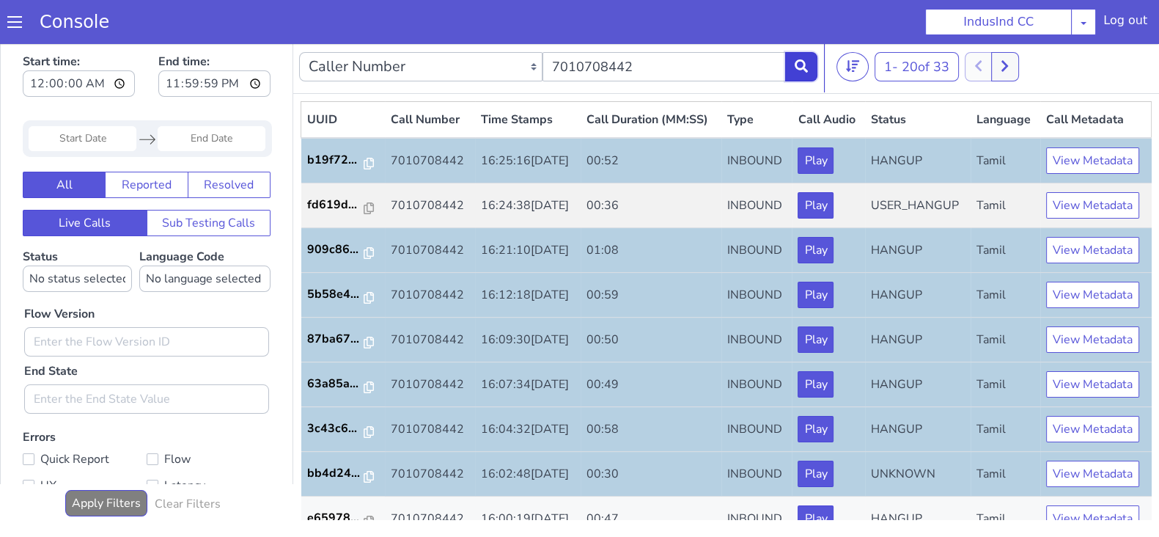
click at [795, 67] on icon at bounding box center [801, 65] width 13 height 13
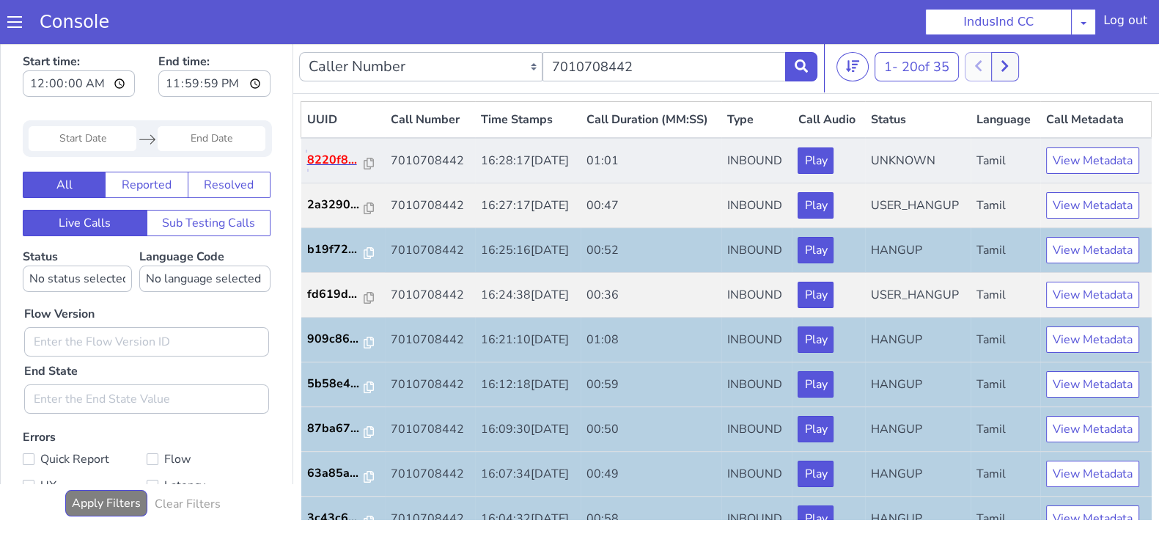
click at [334, 169] on p "8220f8..." at bounding box center [335, 160] width 57 height 18
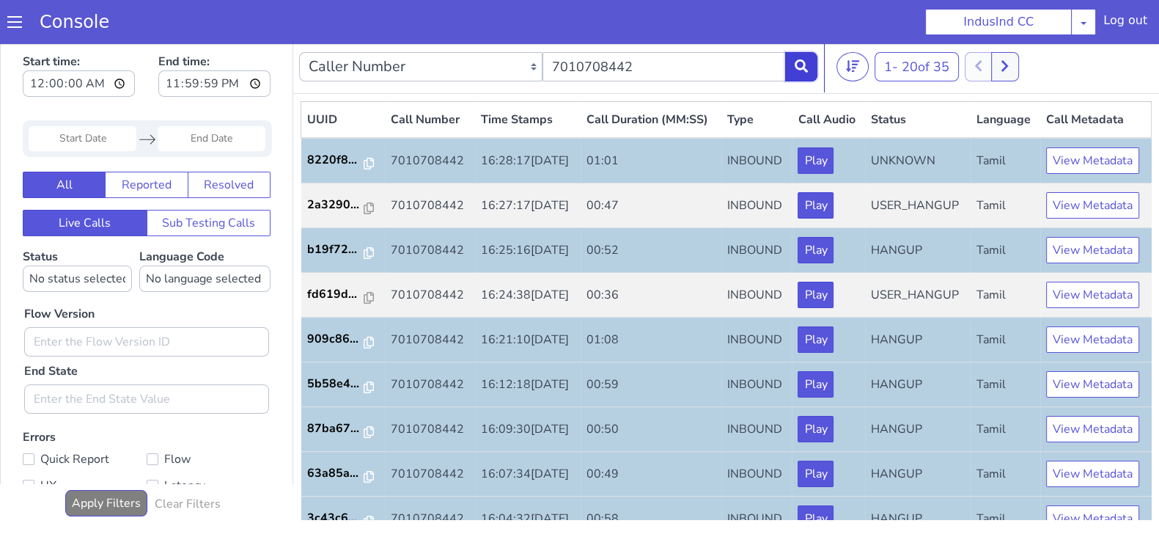
click at [807, 71] on icon at bounding box center [801, 65] width 13 height 13
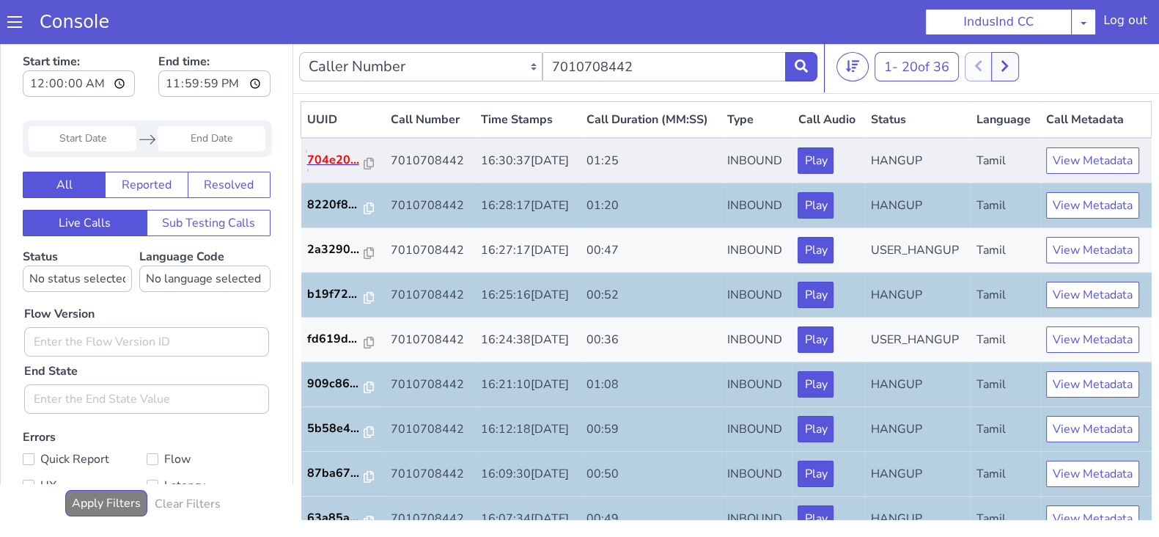
click at [332, 169] on p "704e20..." at bounding box center [335, 160] width 57 height 18
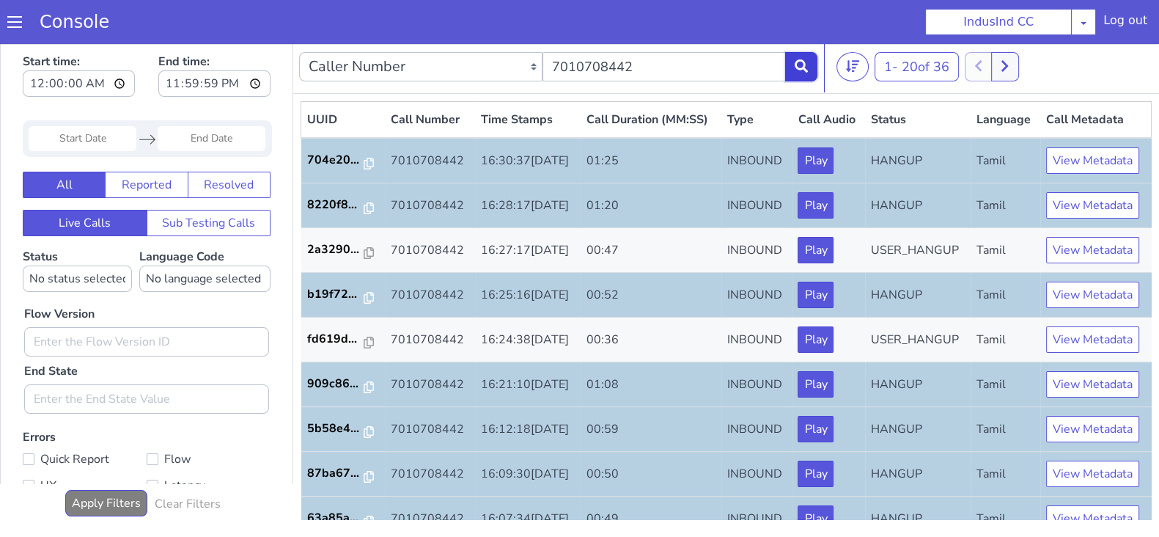
drag, startPoint x: 805, startPoint y: 77, endPoint x: 789, endPoint y: 85, distance: 18.0
click at [805, 76] on button at bounding box center [801, 66] width 32 height 29
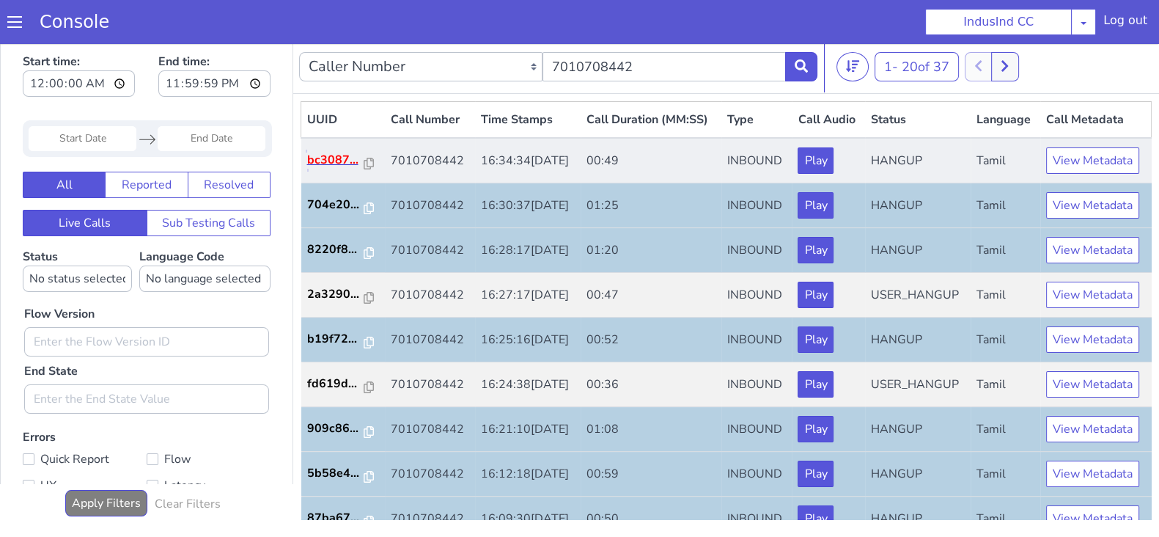
click at [320, 169] on p "bc3087..." at bounding box center [335, 160] width 57 height 18
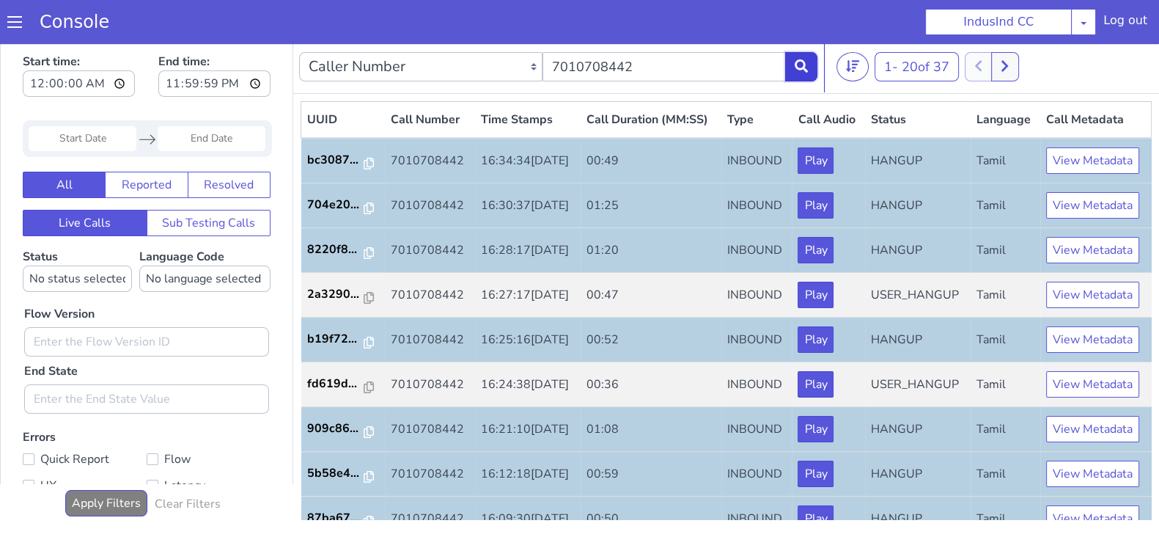
click at [795, 67] on icon at bounding box center [801, 65] width 13 height 13
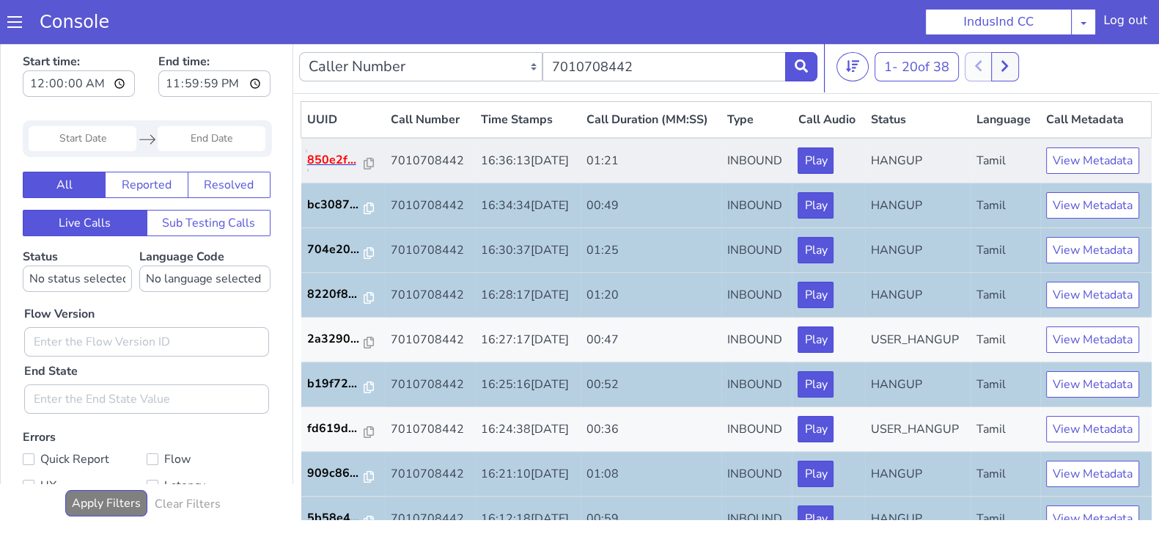
click at [343, 169] on p "850e2f..." at bounding box center [335, 160] width 57 height 18
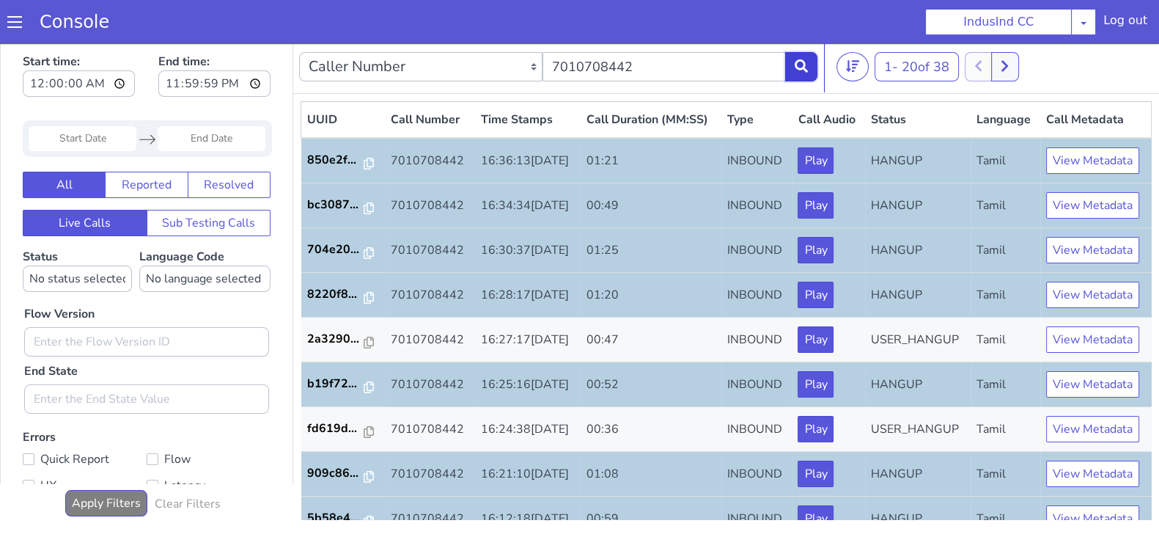
click at [800, 75] on button at bounding box center [801, 66] width 32 height 29
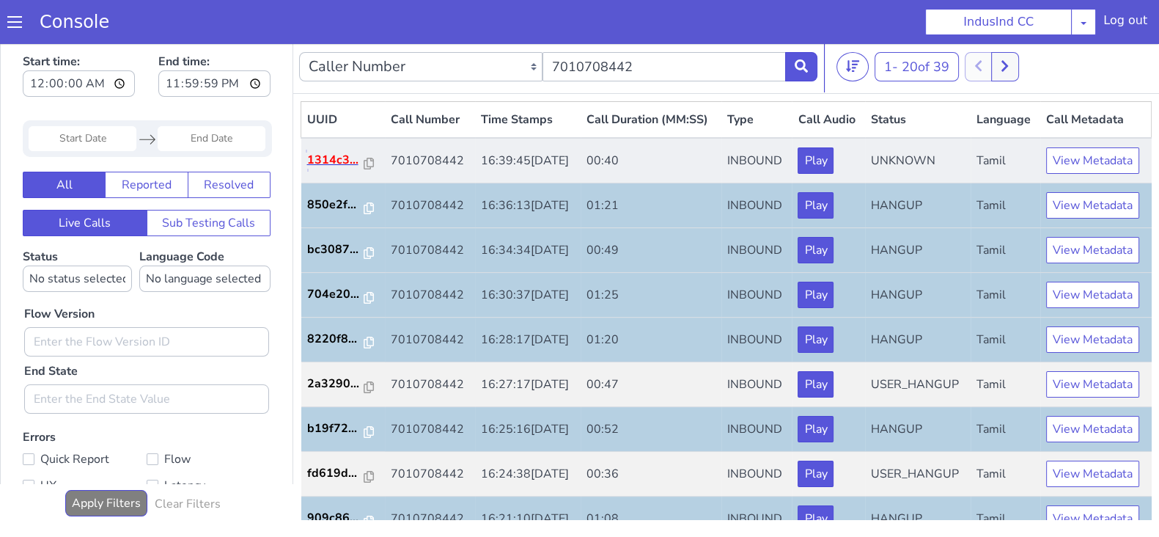
click at [329, 169] on p "1314c3..." at bounding box center [335, 160] width 57 height 18
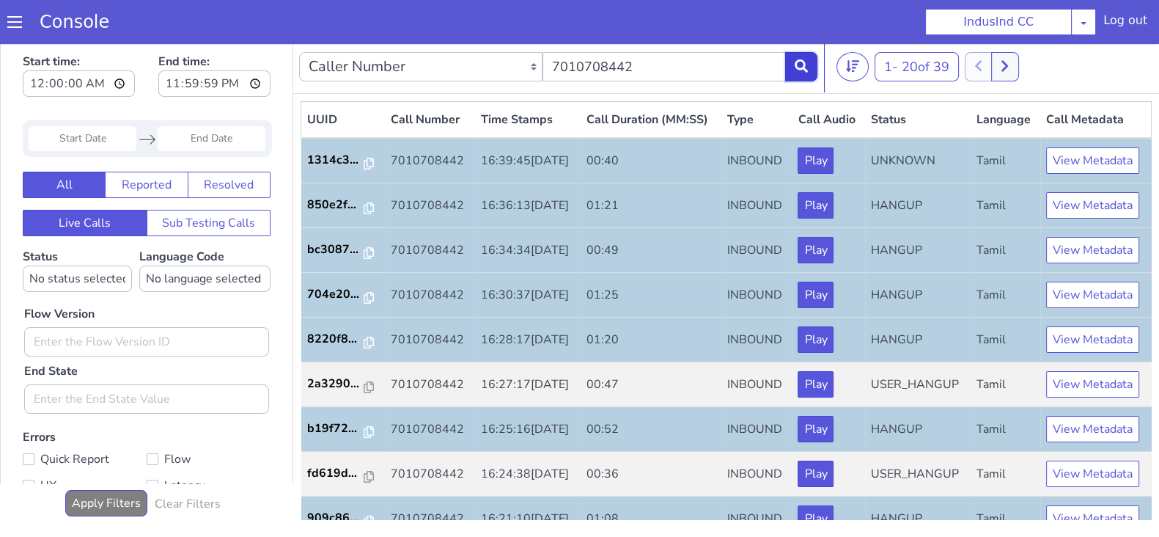
click at [806, 70] on icon at bounding box center [801, 65] width 13 height 13
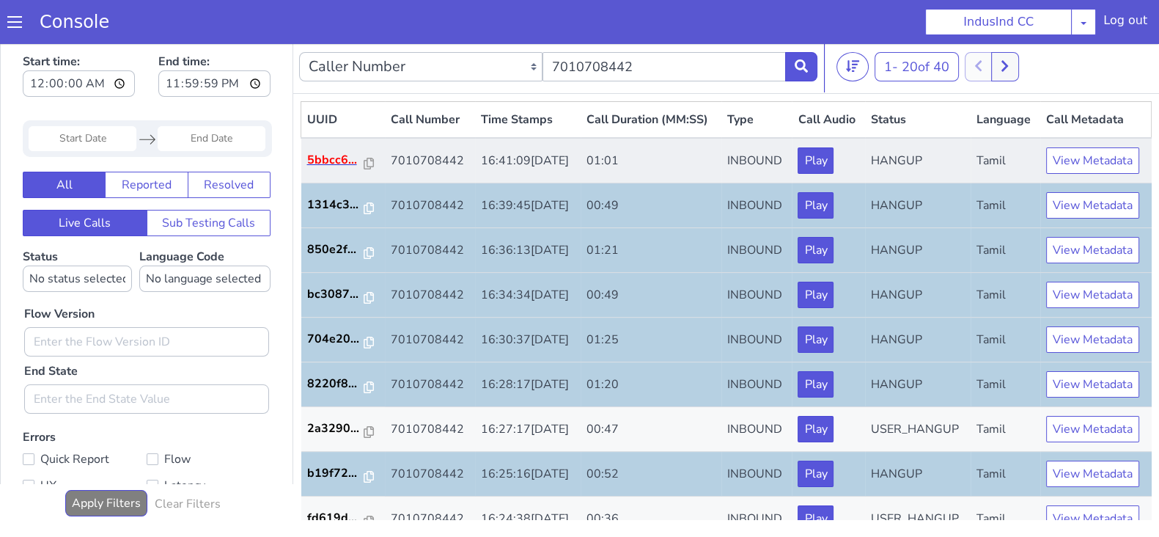
click at [309, 183] on td "5bbcc6..." at bounding box center [343, 160] width 84 height 45
click at [315, 169] on p "5bbcc6..." at bounding box center [335, 160] width 57 height 18
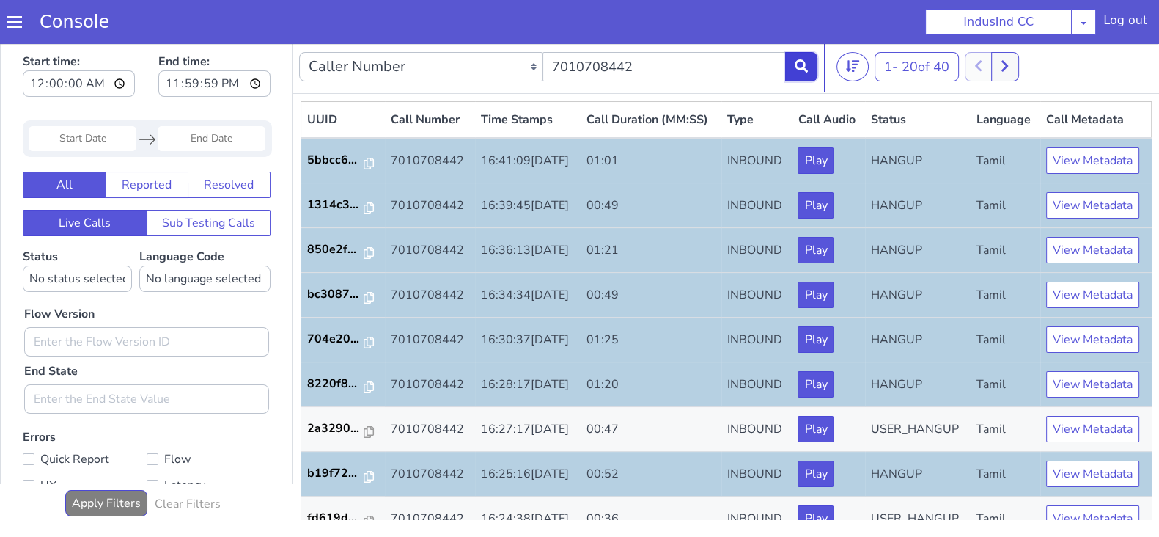
click at [791, 65] on button at bounding box center [801, 66] width 32 height 29
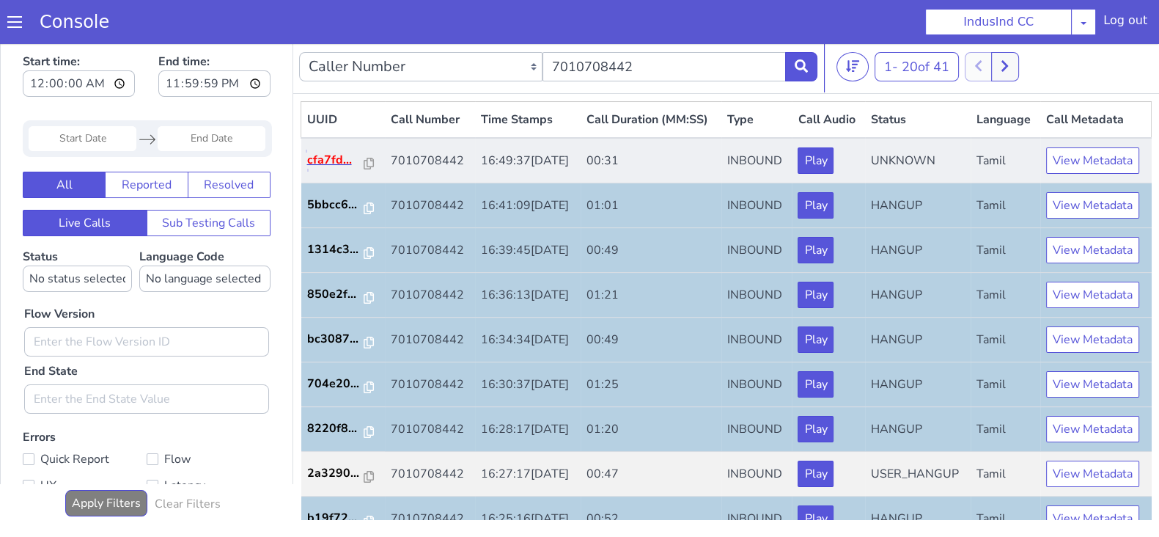
click at [328, 169] on p "cfa7fd..." at bounding box center [335, 160] width 57 height 18
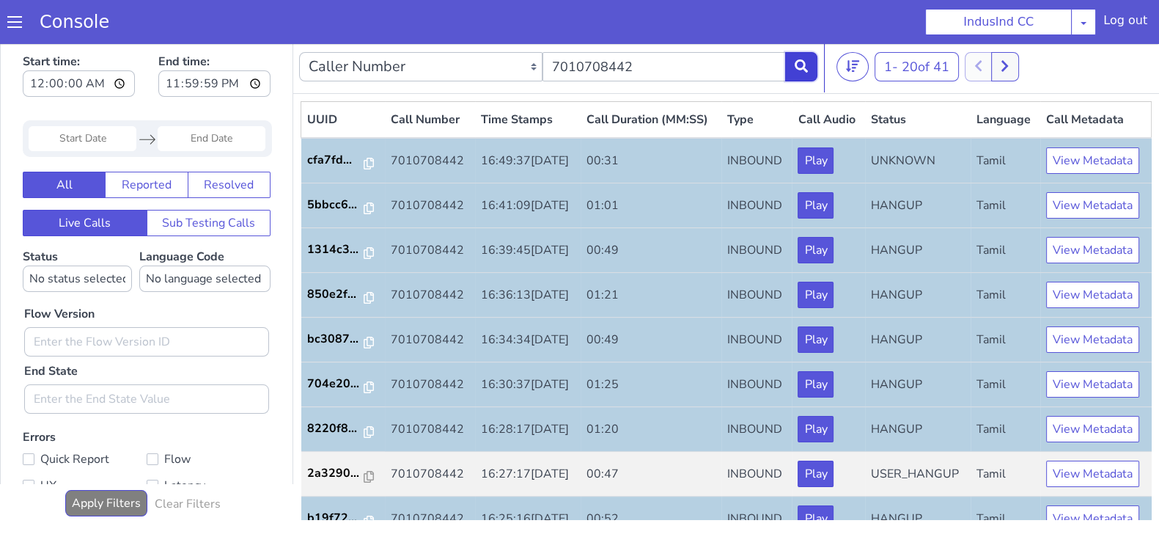
click at [806, 78] on button at bounding box center [801, 66] width 32 height 29
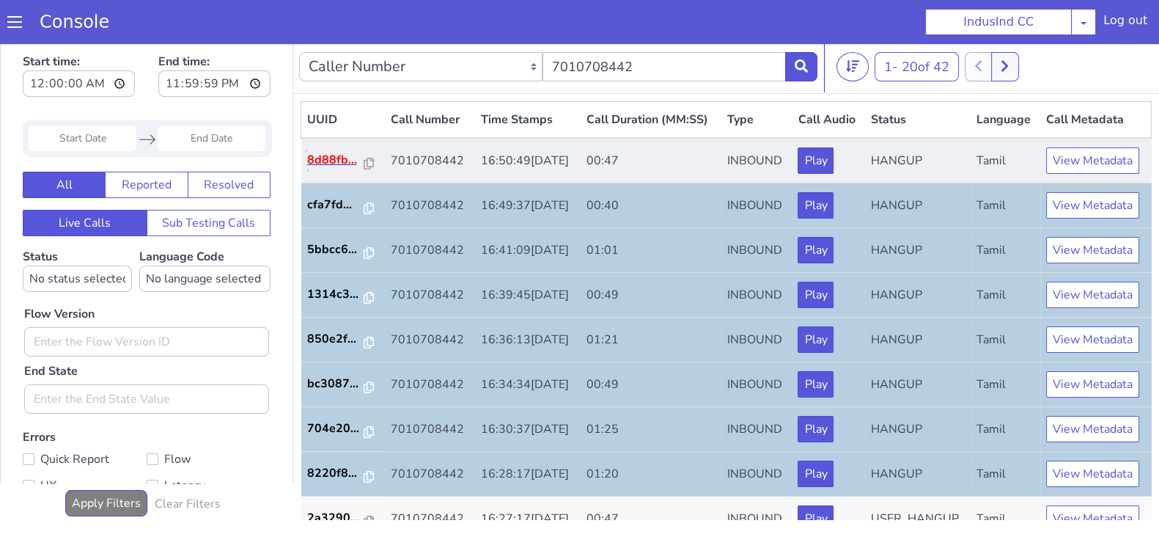
click at [338, 169] on p "8d88fb..." at bounding box center [335, 160] width 57 height 18
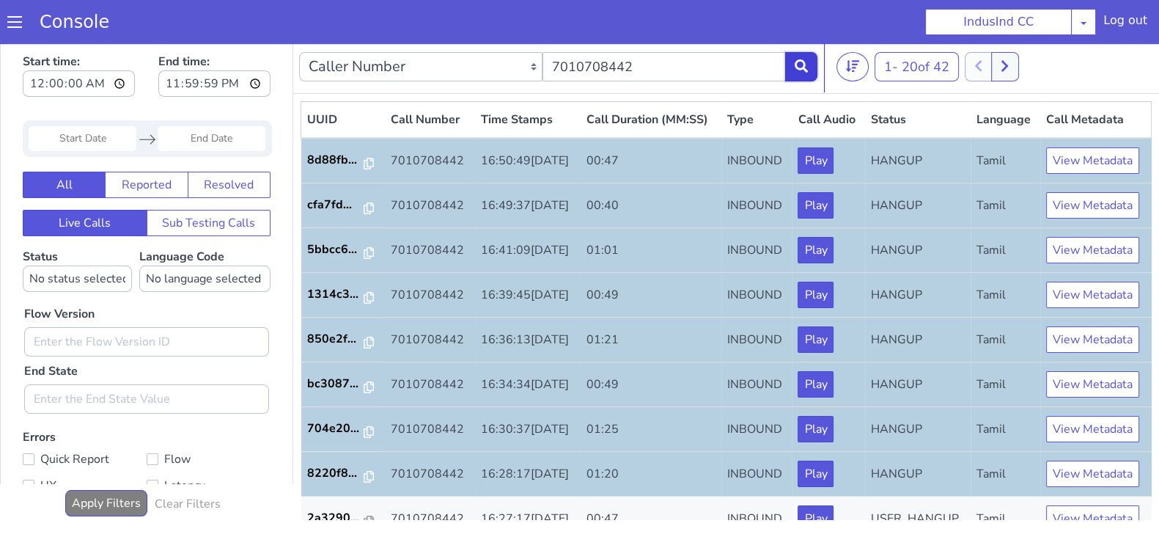
click at [808, 67] on button at bounding box center [801, 66] width 32 height 29
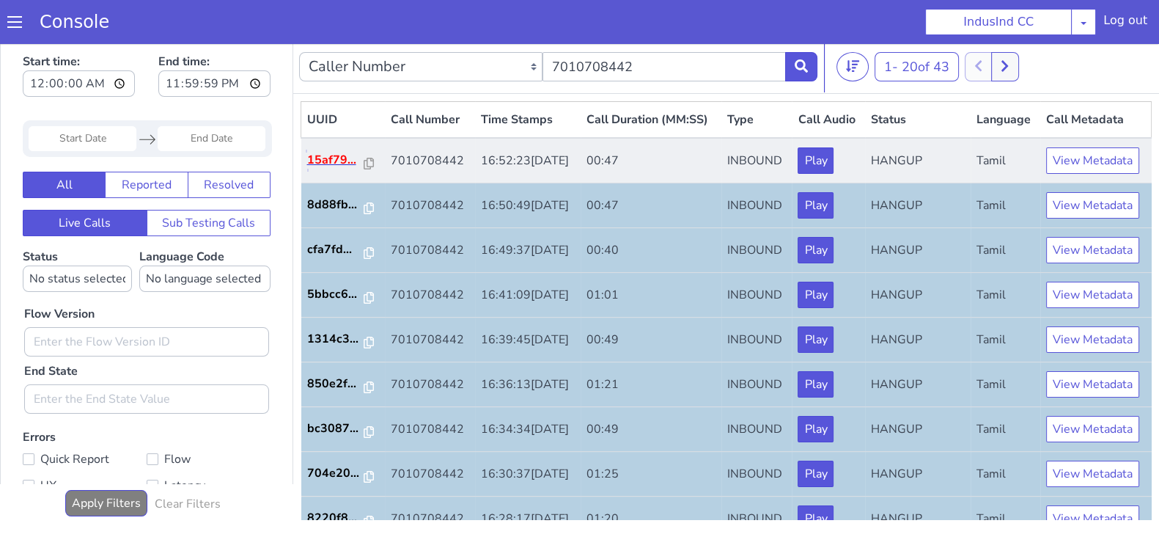
click at [330, 169] on p "15af79..." at bounding box center [335, 160] width 57 height 18
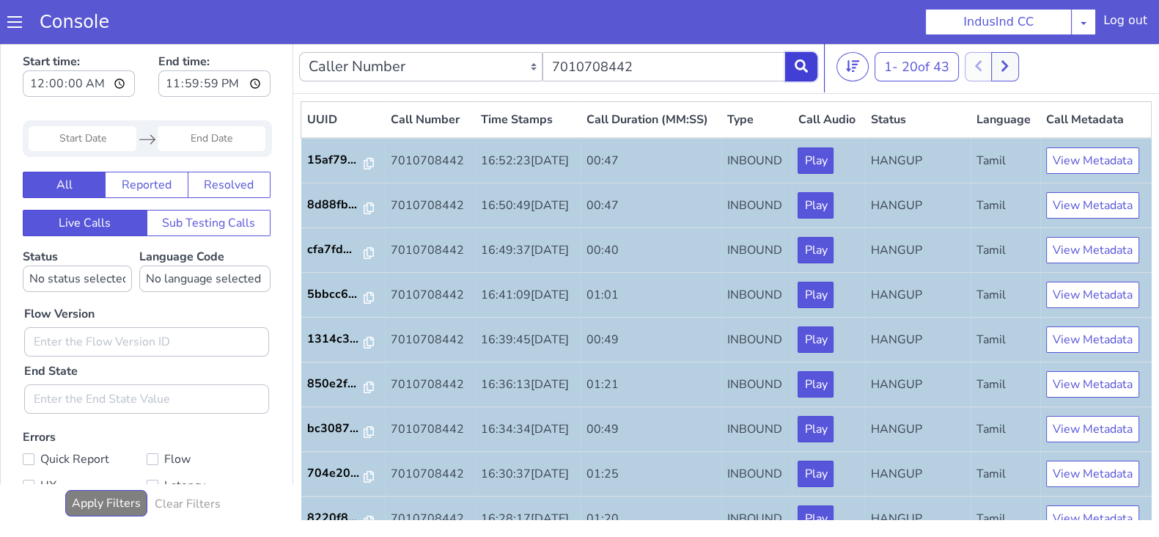
click at [803, 59] on icon at bounding box center [801, 65] width 13 height 13
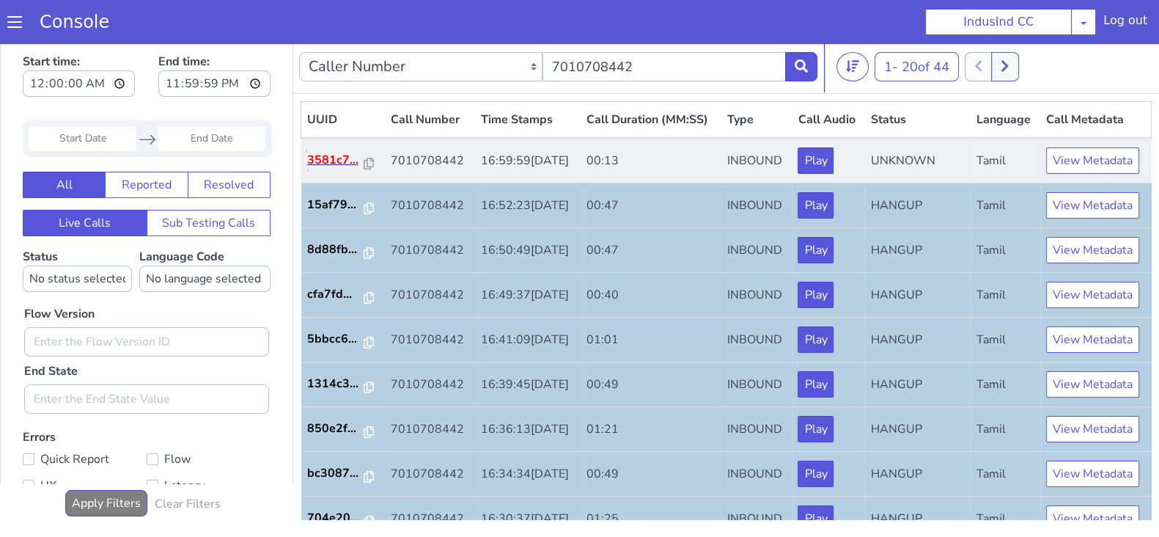
click at [335, 169] on p "3581c7..." at bounding box center [335, 160] width 57 height 18
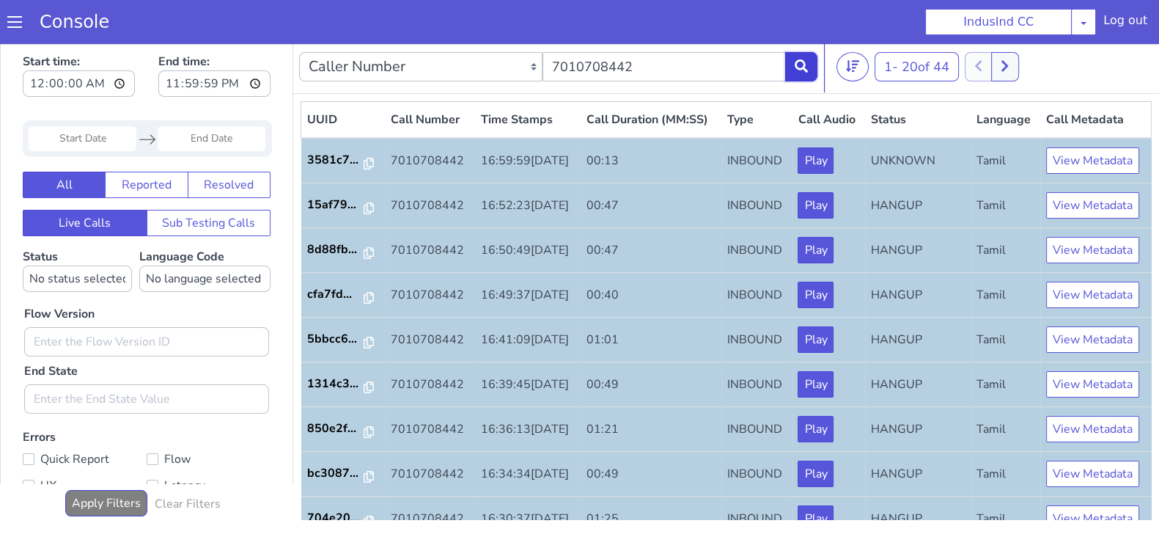
click at [809, 66] on button at bounding box center [801, 66] width 32 height 29
click at [798, 69] on icon at bounding box center [801, 65] width 13 height 13
click at [338, 169] on p "3581c7..." at bounding box center [335, 160] width 57 height 18
click at [798, 62] on icon at bounding box center [801, 65] width 13 height 13
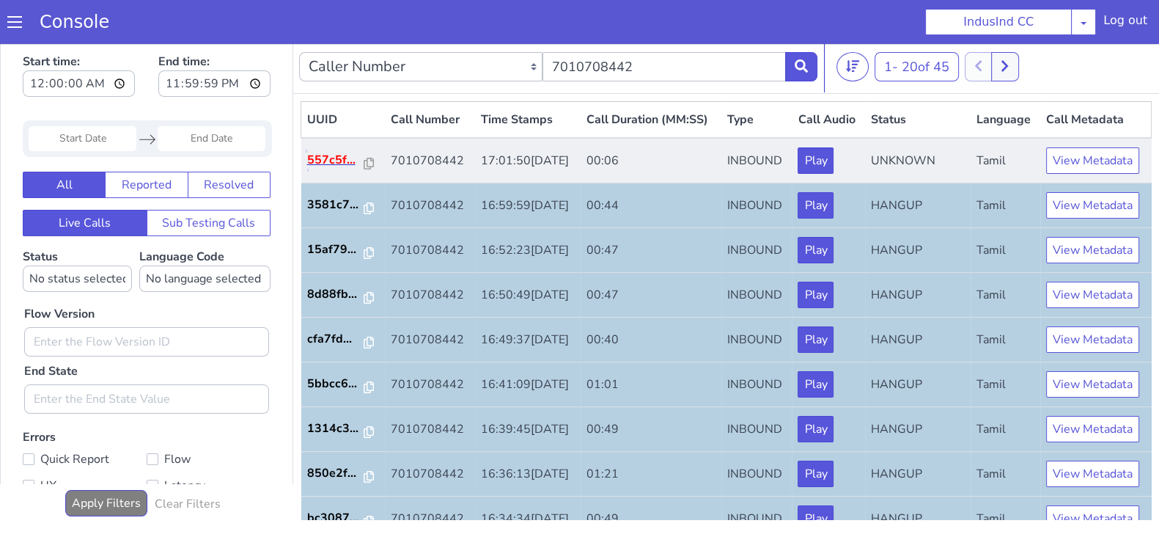
click at [325, 169] on p "557c5f..." at bounding box center [335, 160] width 57 height 18
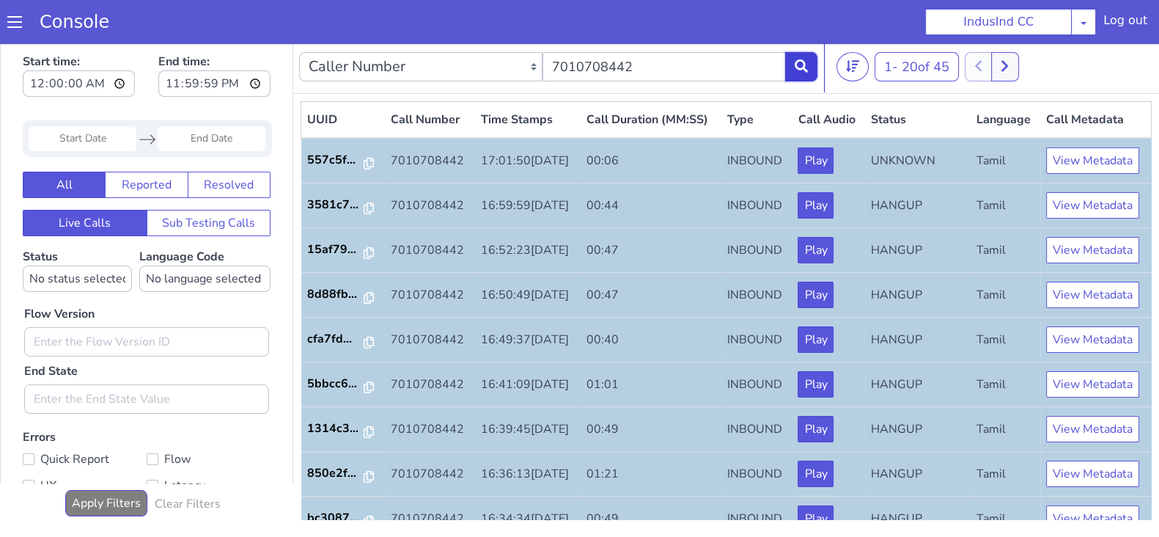
click at [809, 64] on button at bounding box center [801, 66] width 32 height 29
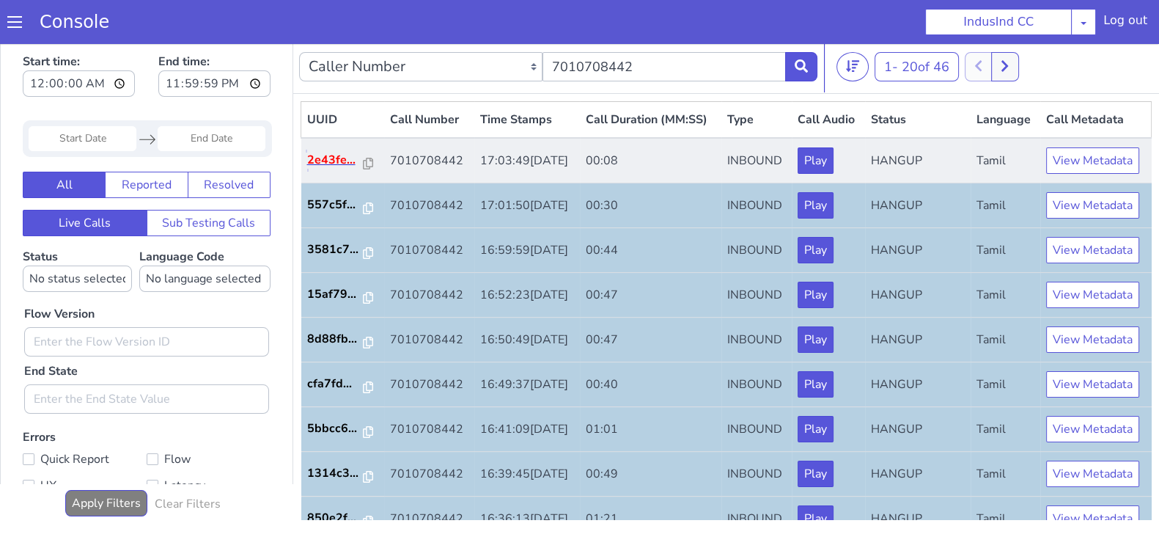
click at [330, 169] on p "2e43fe..." at bounding box center [335, 160] width 56 height 18
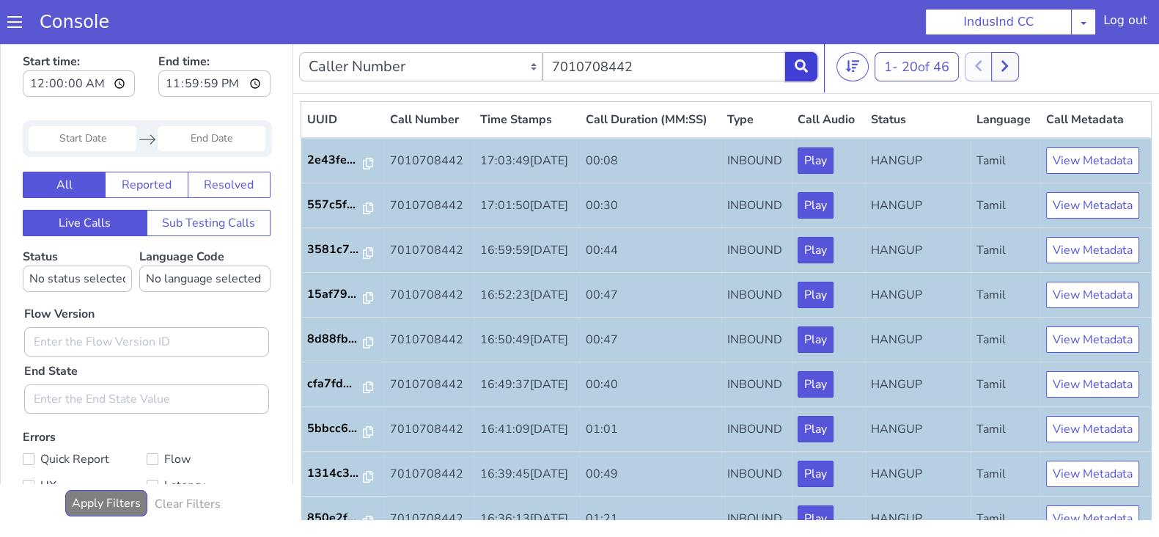
click at [795, 65] on icon at bounding box center [801, 65] width 13 height 13
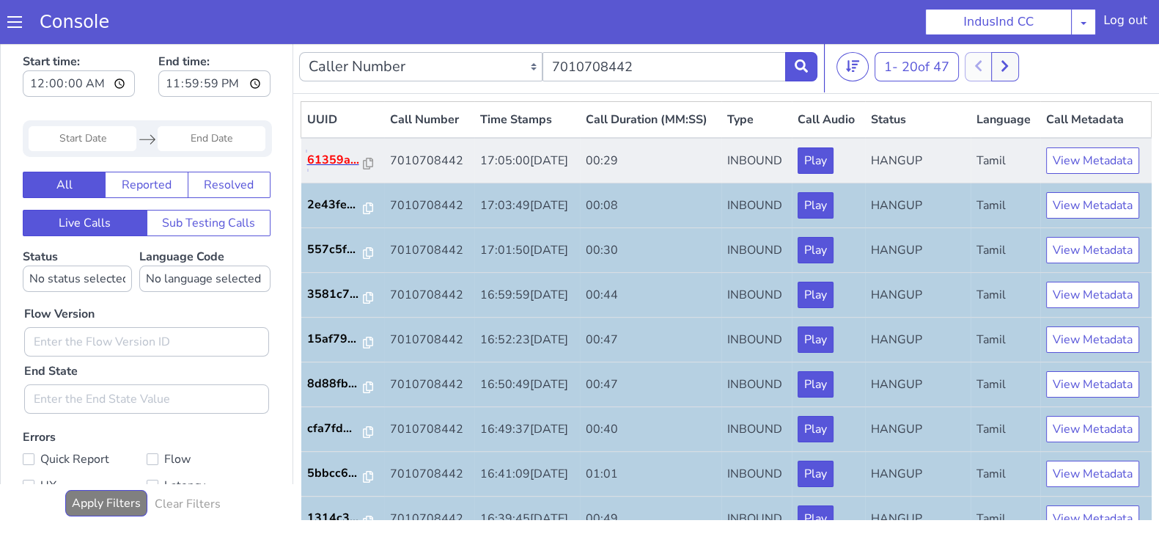
click at [337, 169] on p "61359a..." at bounding box center [335, 160] width 56 height 18
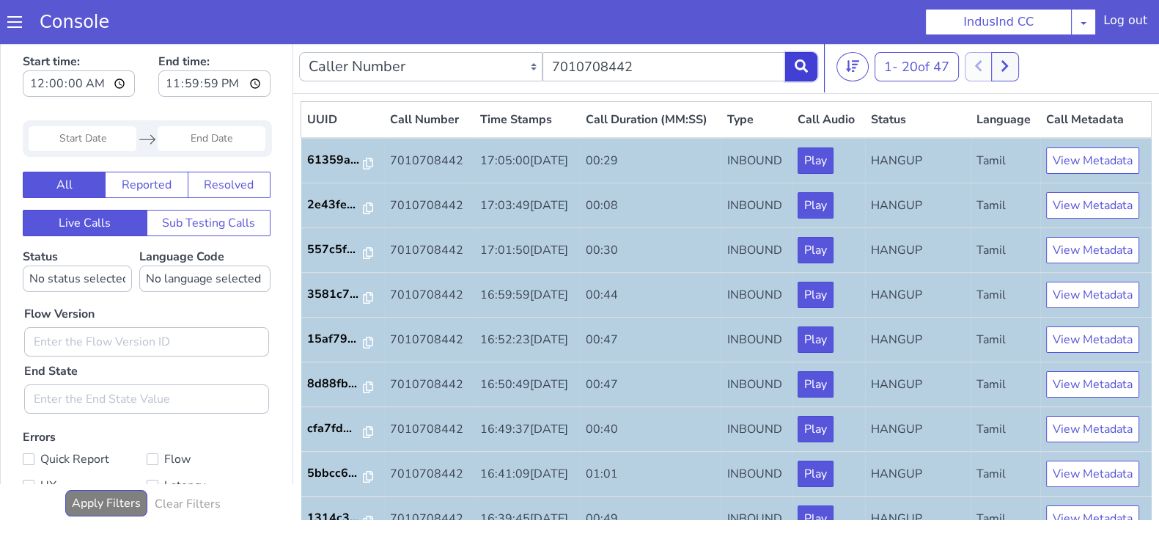
click at [803, 67] on icon at bounding box center [801, 65] width 13 height 13
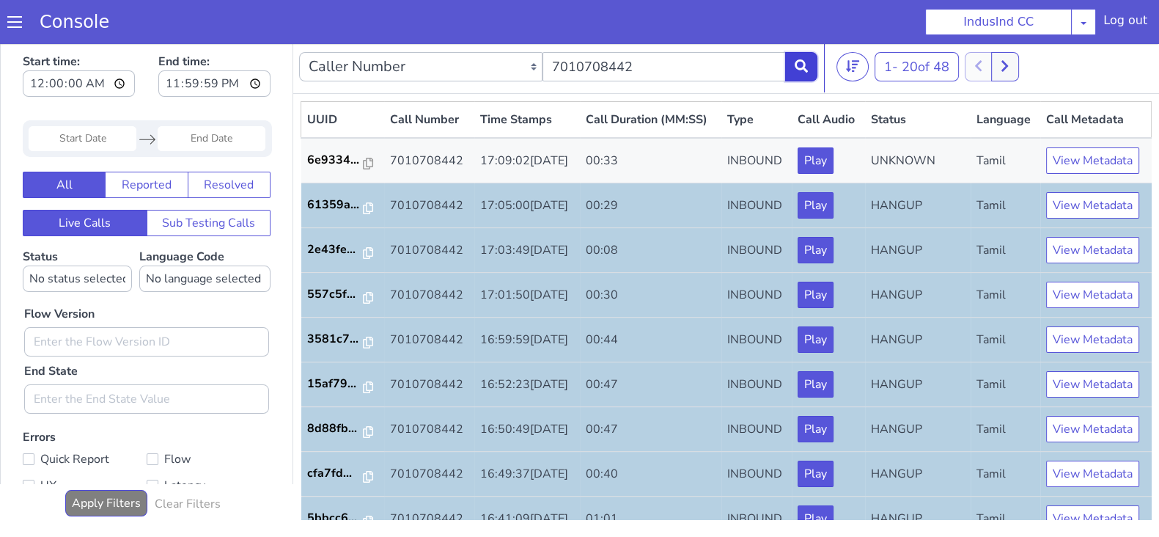
click at [811, 64] on button at bounding box center [801, 66] width 32 height 29
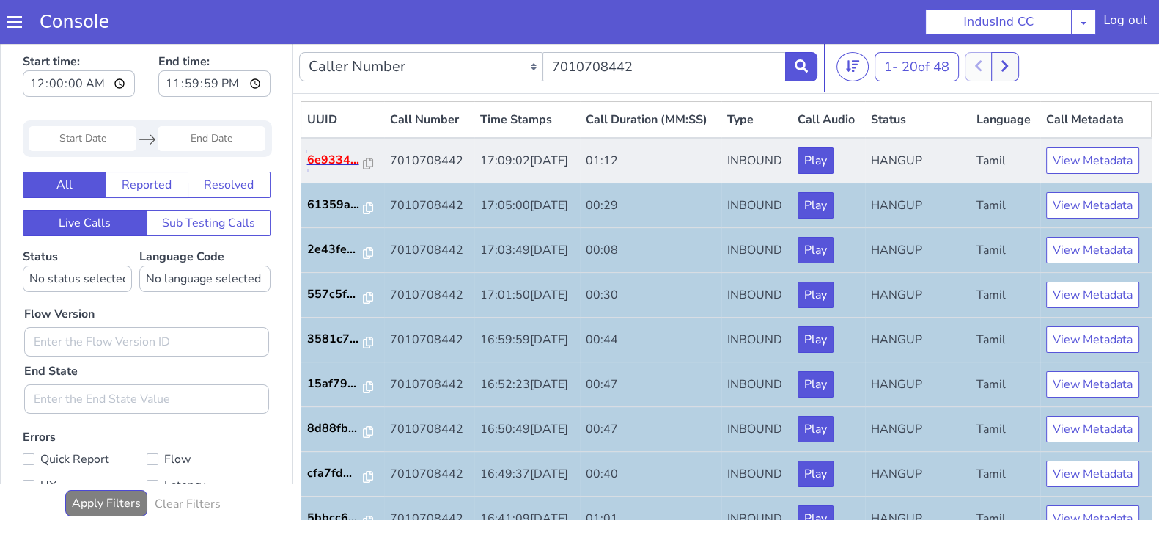
click at [331, 169] on p "6e9334..." at bounding box center [335, 160] width 56 height 18
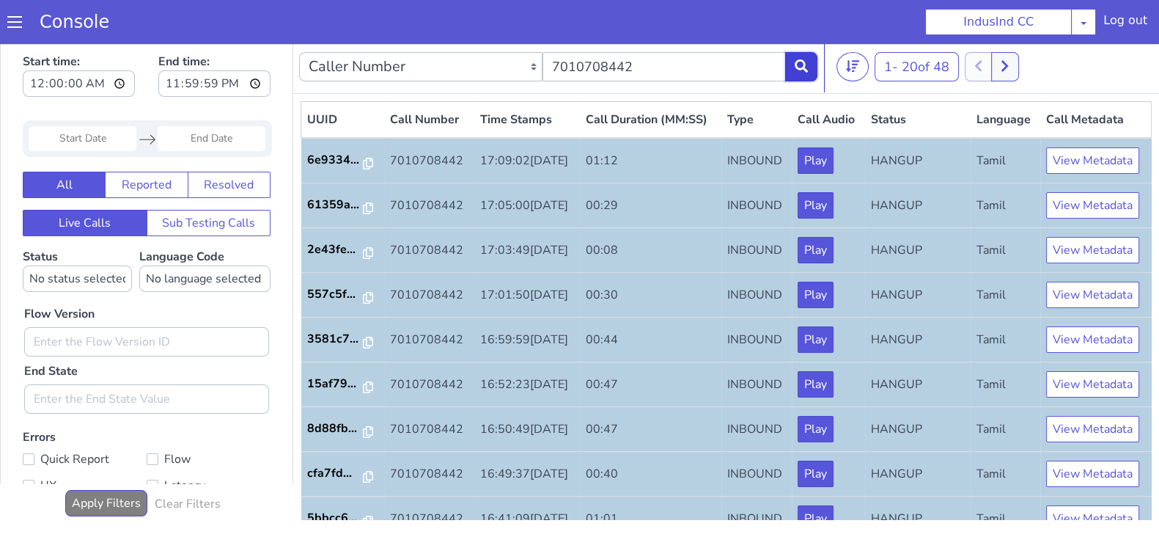
click at [800, 67] on icon at bounding box center [801, 65] width 13 height 13
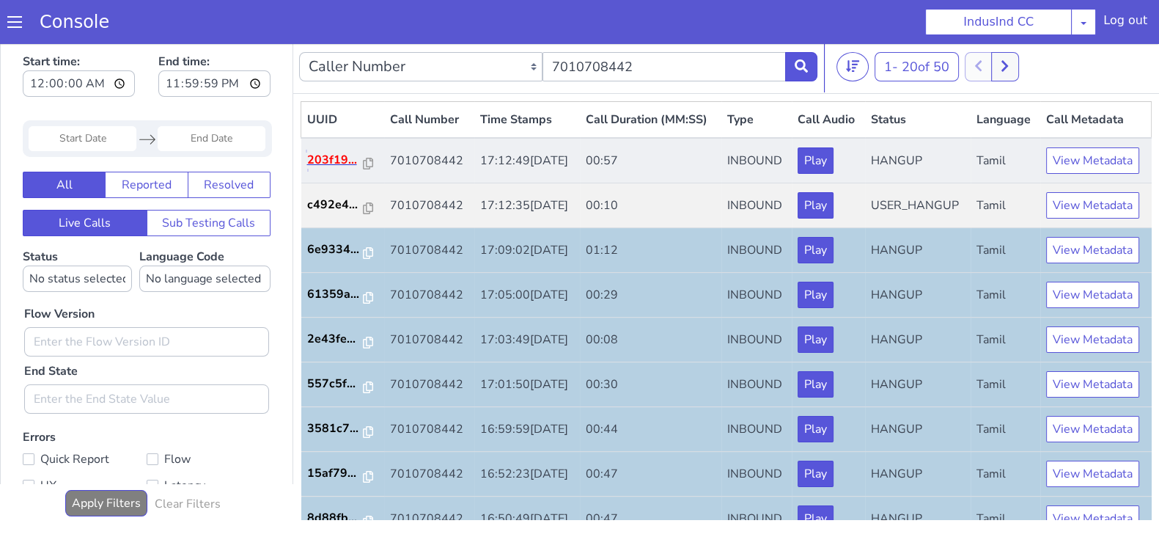
click at [345, 169] on p "203f19..." at bounding box center [335, 160] width 56 height 18
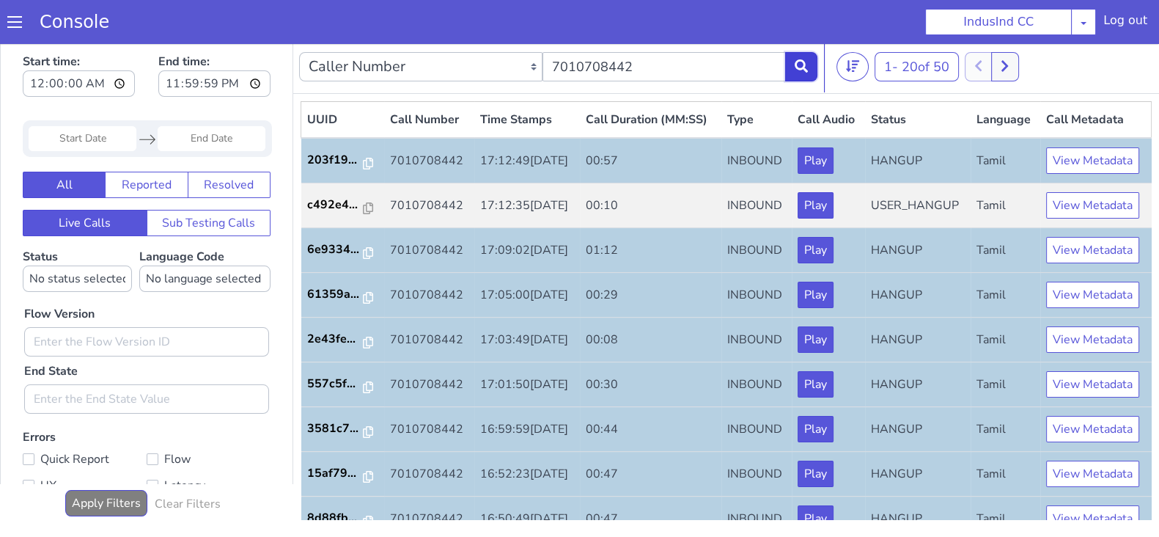
click at [809, 60] on button at bounding box center [801, 66] width 32 height 29
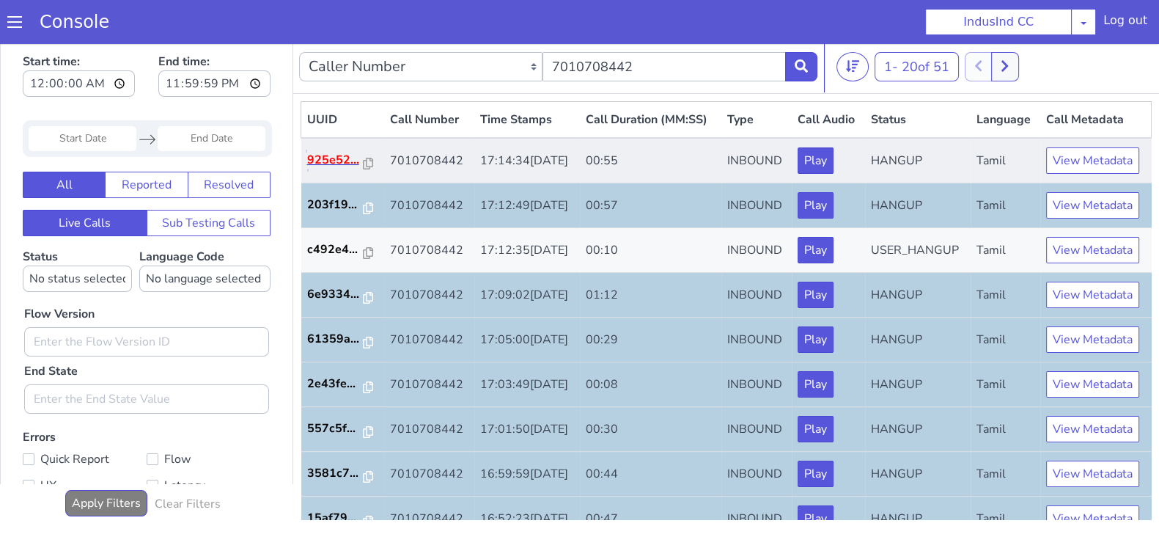
click at [335, 169] on p "925e52..." at bounding box center [335, 160] width 56 height 18
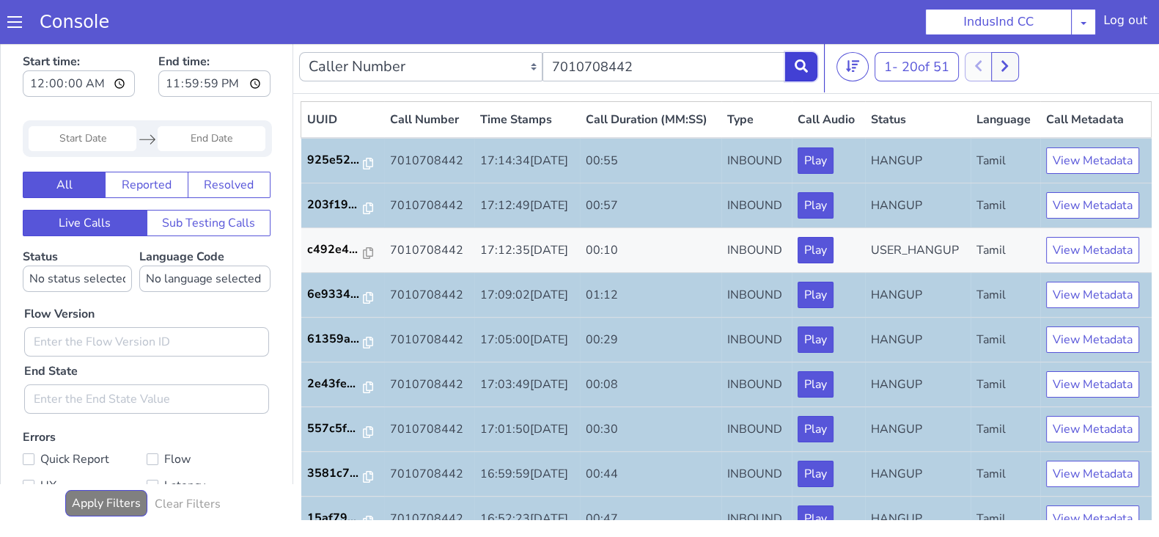
drag, startPoint x: 804, startPoint y: 67, endPoint x: 752, endPoint y: 88, distance: 56.2
click at [803, 67] on icon at bounding box center [801, 65] width 13 height 13
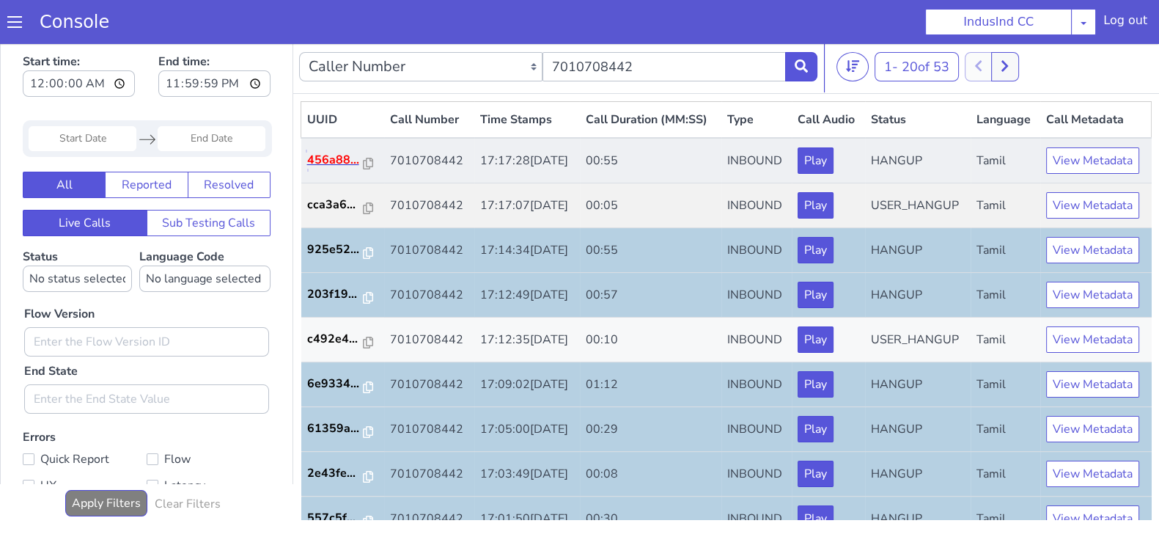
click at [334, 169] on p "456a88..." at bounding box center [335, 160] width 56 height 18
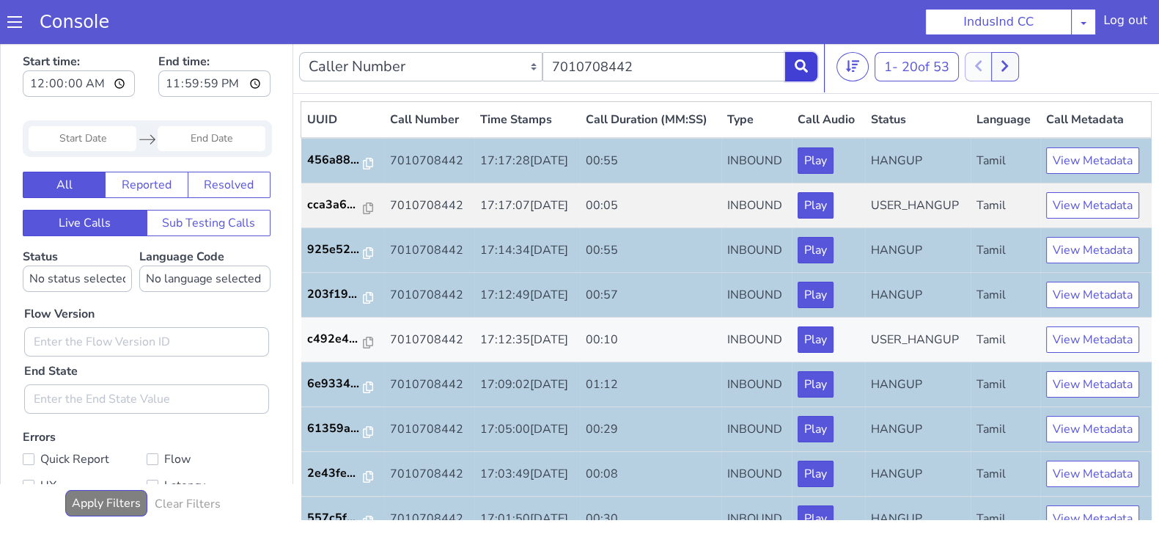
click at [792, 53] on button at bounding box center [801, 66] width 32 height 29
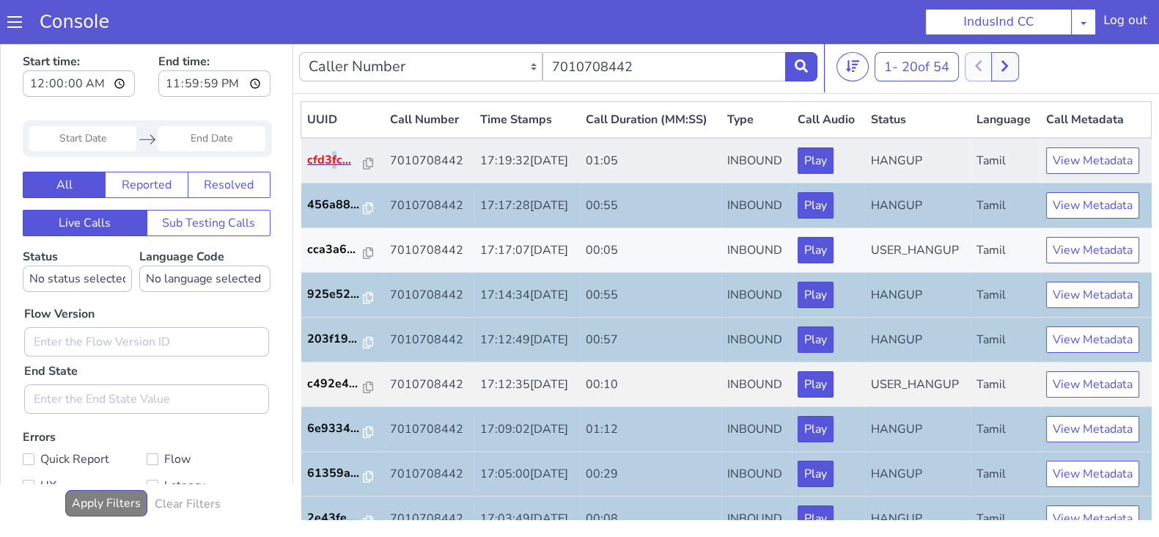
drag, startPoint x: 330, startPoint y: 195, endPoint x: 327, endPoint y: 179, distance: 16.4
click at [327, 179] on td "cfd3fc..." at bounding box center [342, 160] width 83 height 45
click at [327, 169] on p "cfd3fc..." at bounding box center [335, 160] width 56 height 18
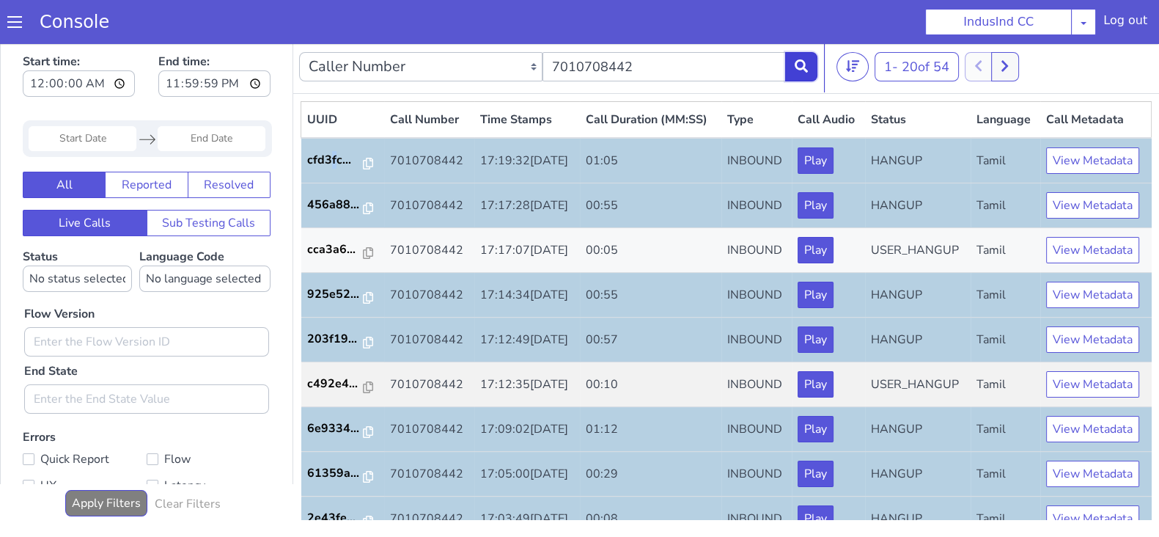
click at [800, 73] on button at bounding box center [801, 66] width 32 height 29
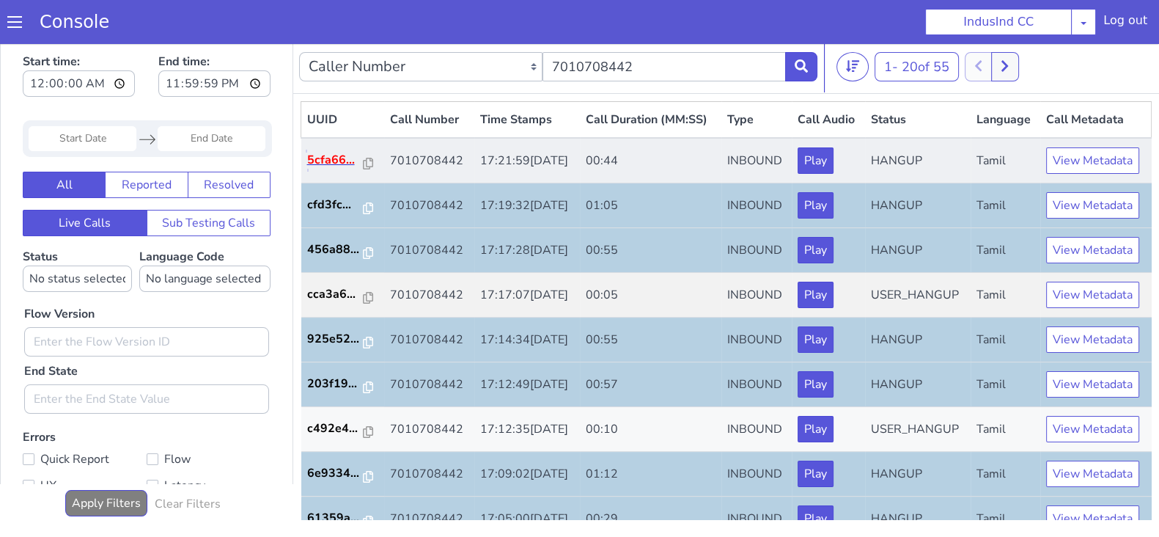
click at [325, 169] on p "5cfa66..." at bounding box center [335, 160] width 56 height 18
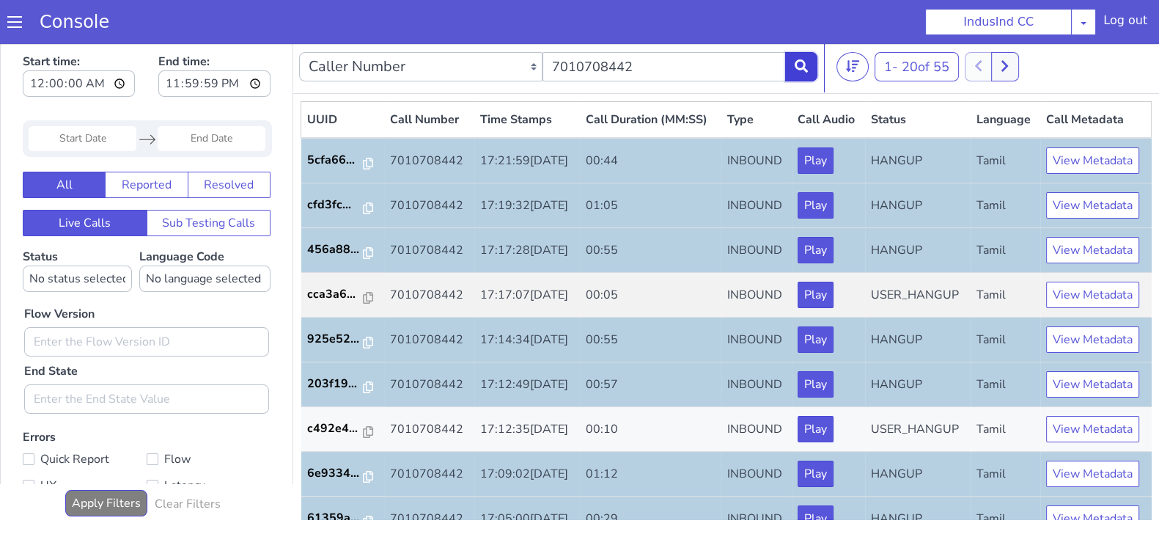
click at [799, 58] on button at bounding box center [801, 66] width 32 height 29
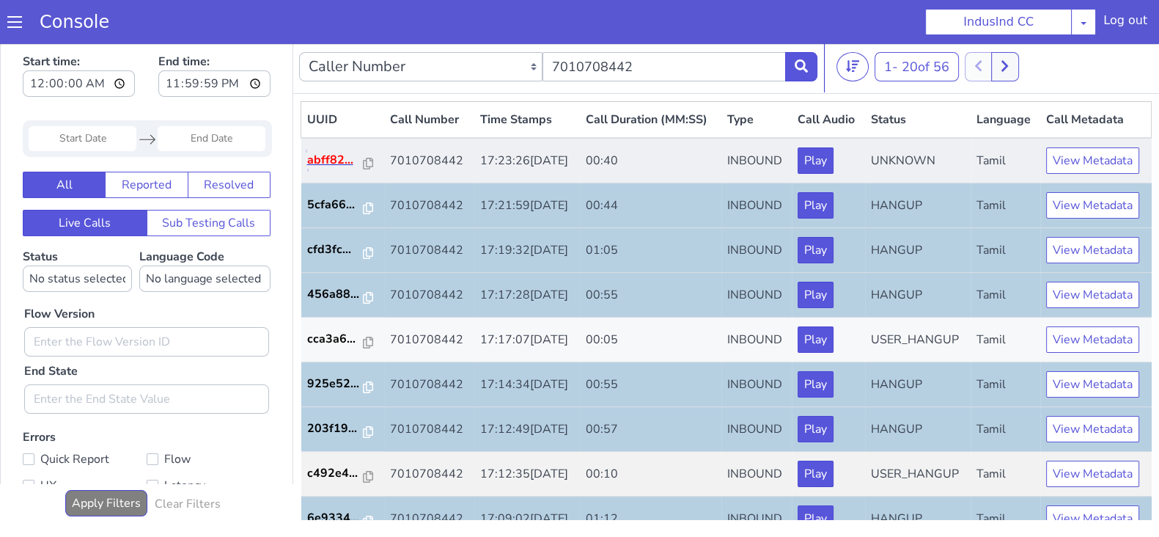
click at [337, 169] on p "abff82..." at bounding box center [335, 160] width 56 height 18
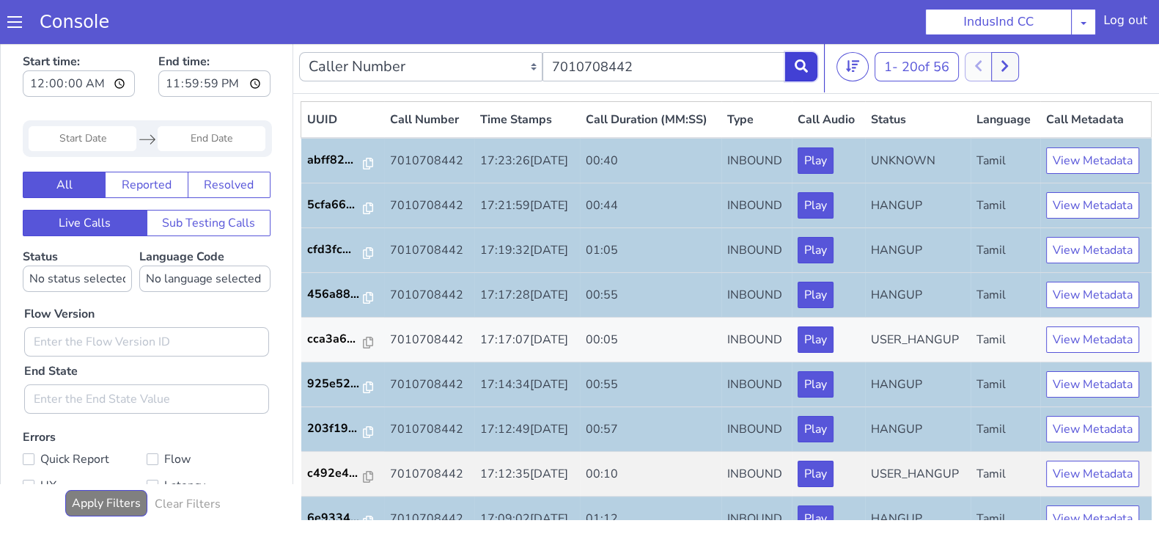
click at [806, 67] on button at bounding box center [801, 66] width 32 height 29
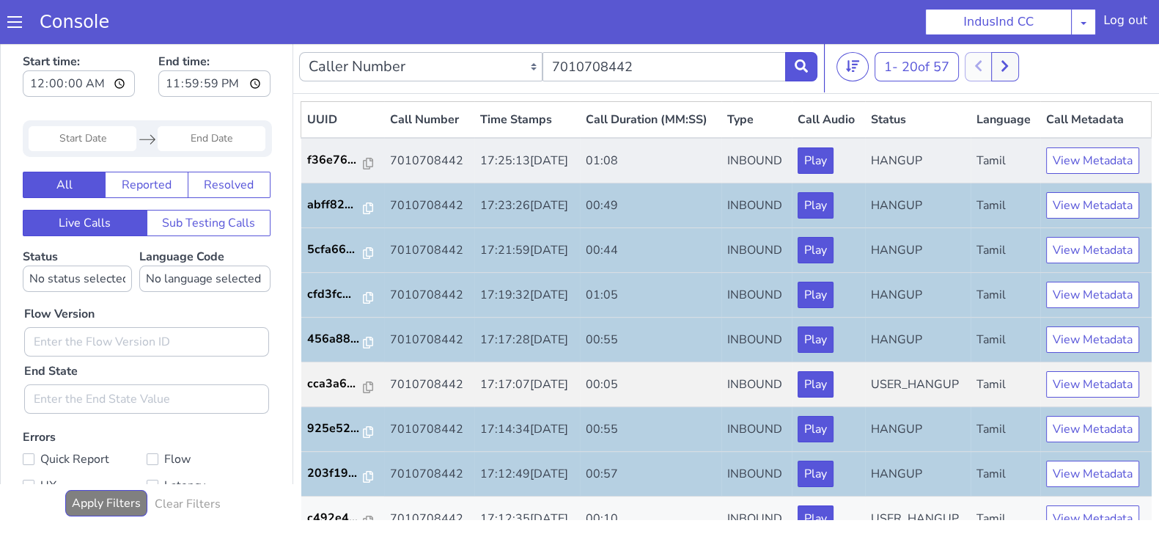
click at [325, 169] on td "f36e76..." at bounding box center [342, 160] width 83 height 45
click at [326, 169] on p "f36e76..." at bounding box center [335, 160] width 56 height 18
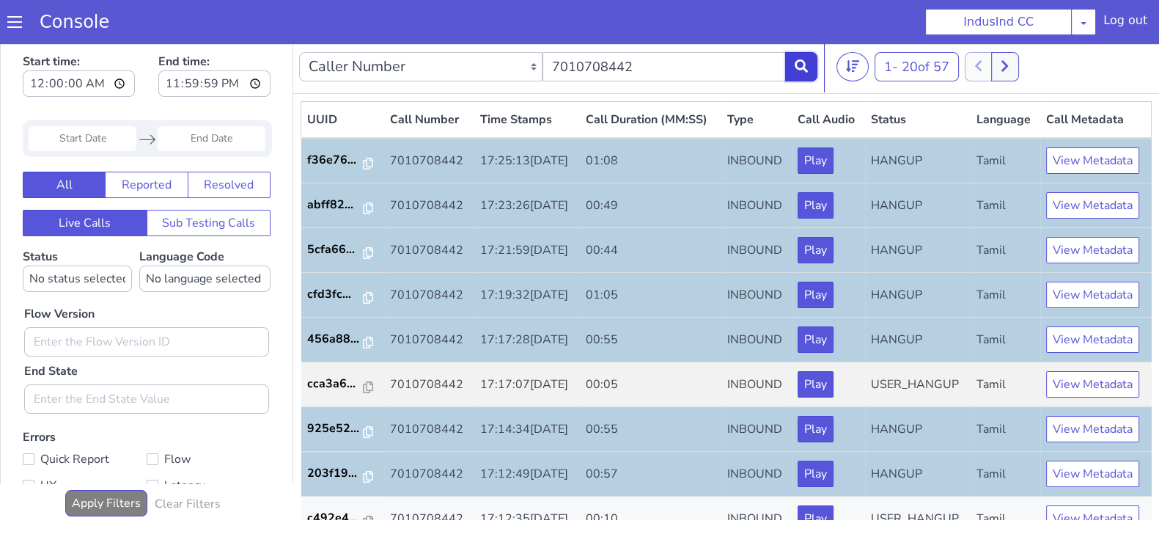
click at [793, 70] on button at bounding box center [801, 66] width 32 height 29
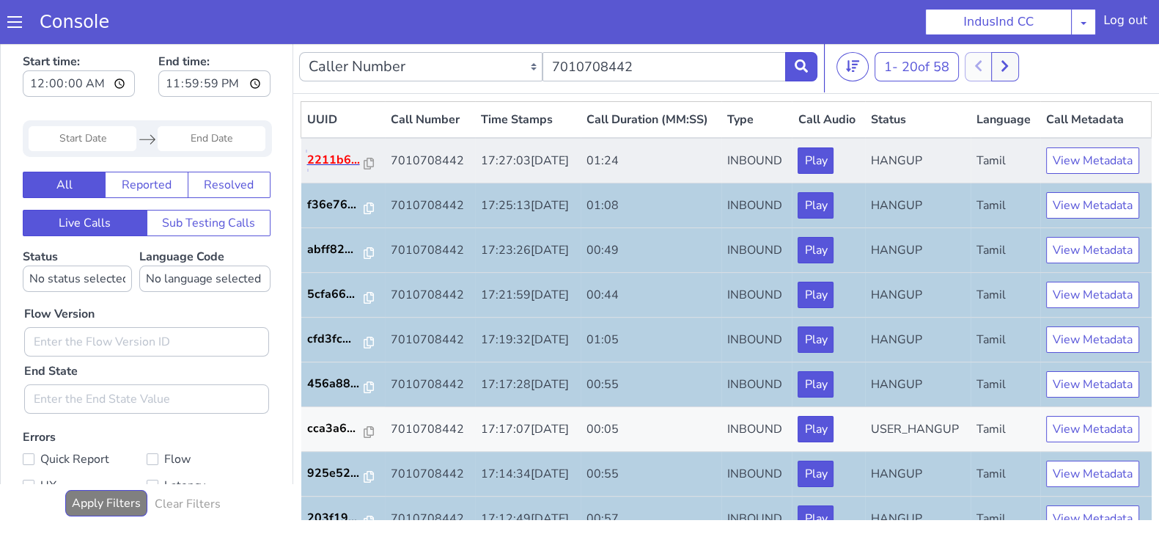
click at [334, 169] on p "2211b6..." at bounding box center [335, 160] width 57 height 18
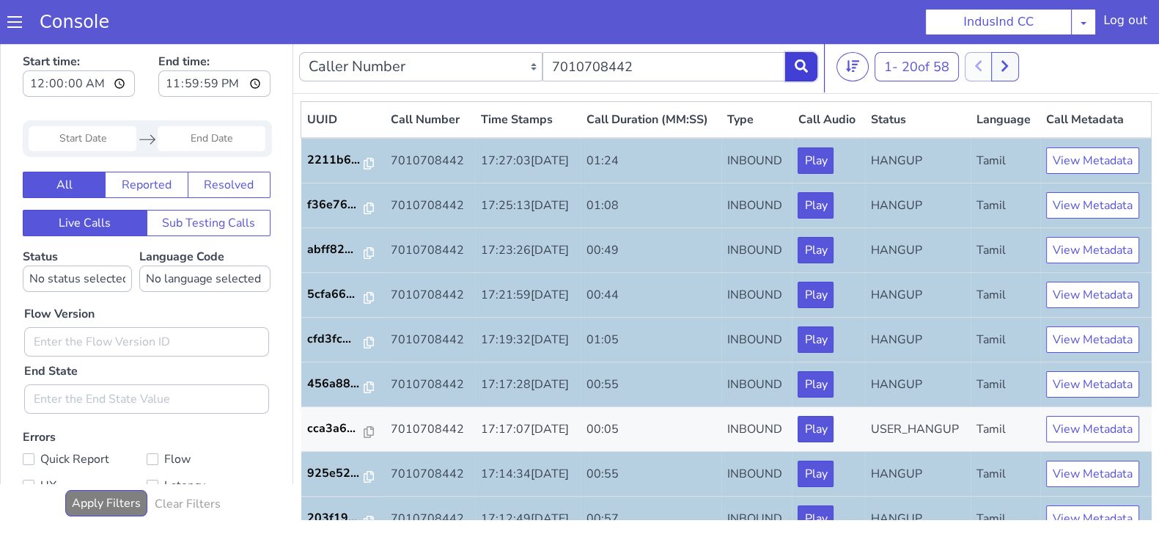
click at [803, 63] on icon at bounding box center [801, 65] width 13 height 13
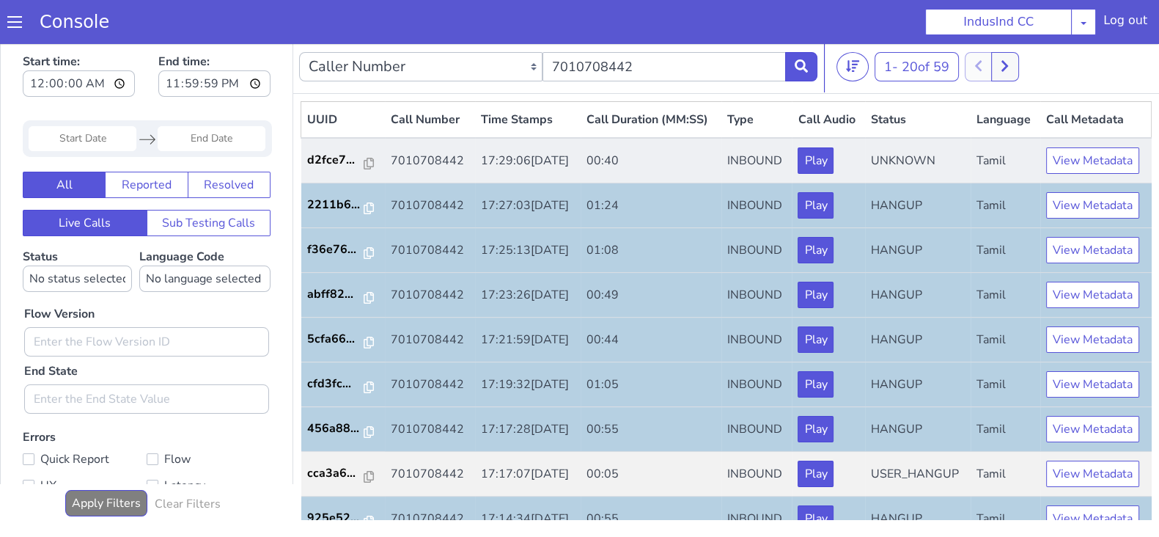
click at [325, 171] on td "d2fce7..." at bounding box center [343, 160] width 84 height 45
click at [322, 169] on p "d2fce7..." at bounding box center [335, 160] width 57 height 18
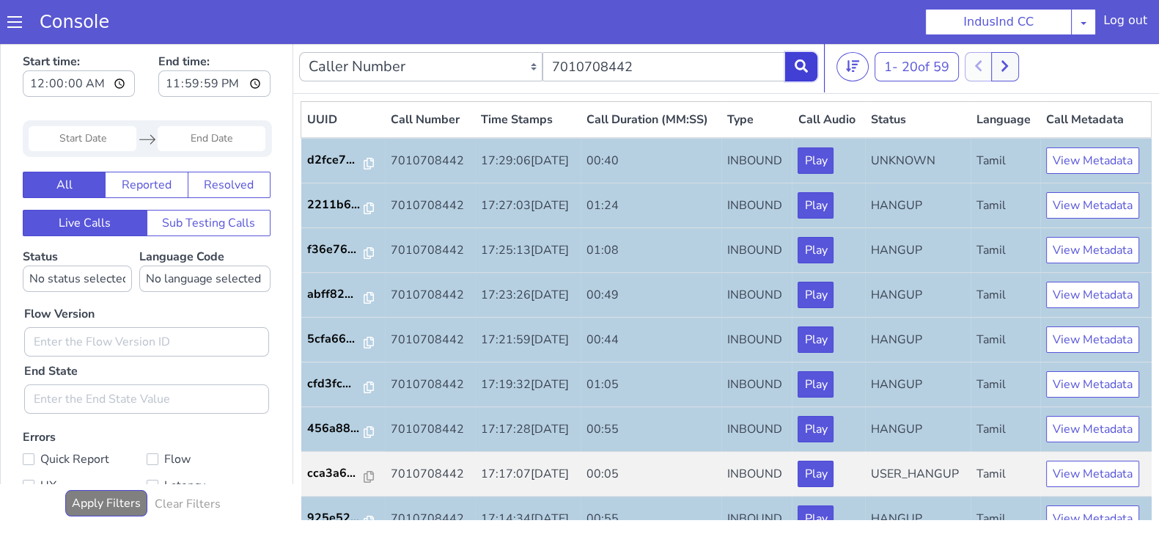
click at [809, 55] on button at bounding box center [801, 66] width 32 height 29
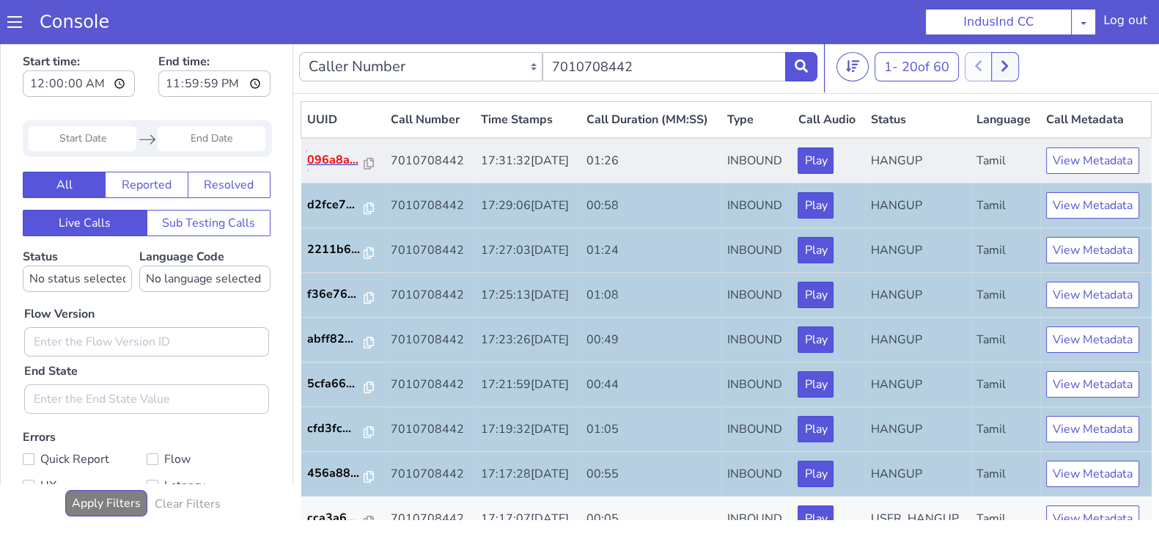
click at [333, 169] on p "096a8a..." at bounding box center [335, 160] width 57 height 18
